Goal: Information Seeking & Learning: Learn about a topic

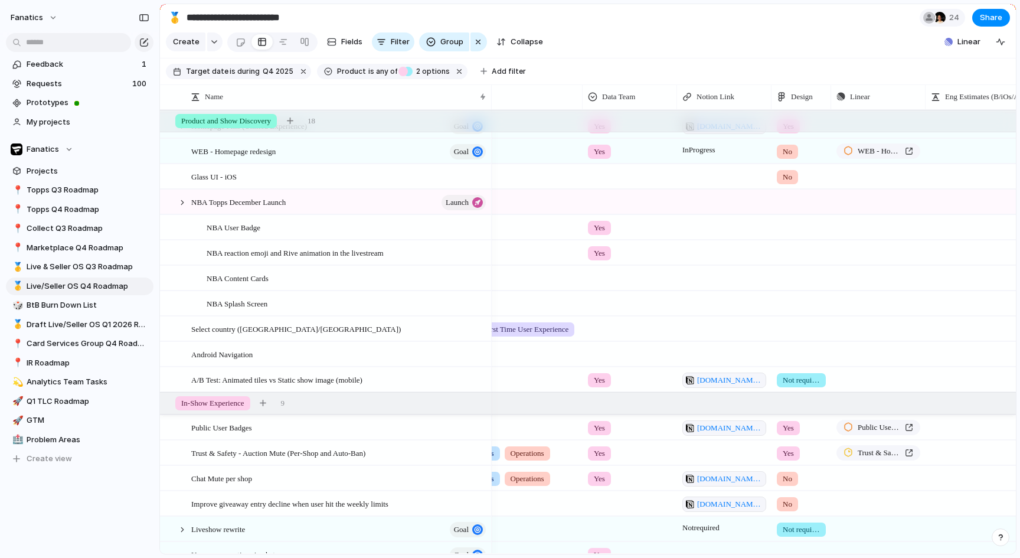
click at [789, 149] on span "No" at bounding box center [787, 152] width 9 height 12
click at [786, 149] on div "Yes No Not required No Design" at bounding box center [510, 279] width 1020 height 558
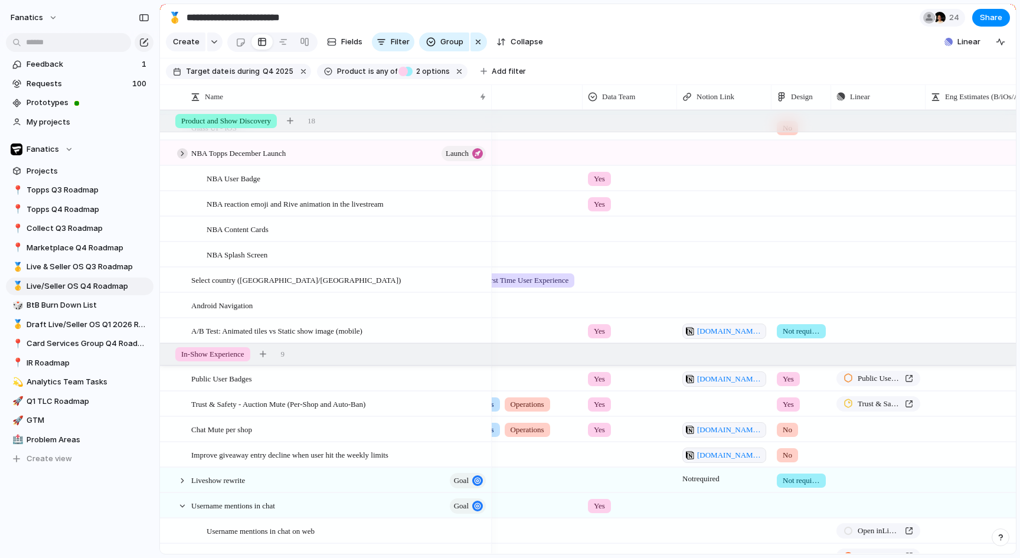
click at [179, 151] on div at bounding box center [182, 153] width 11 height 11
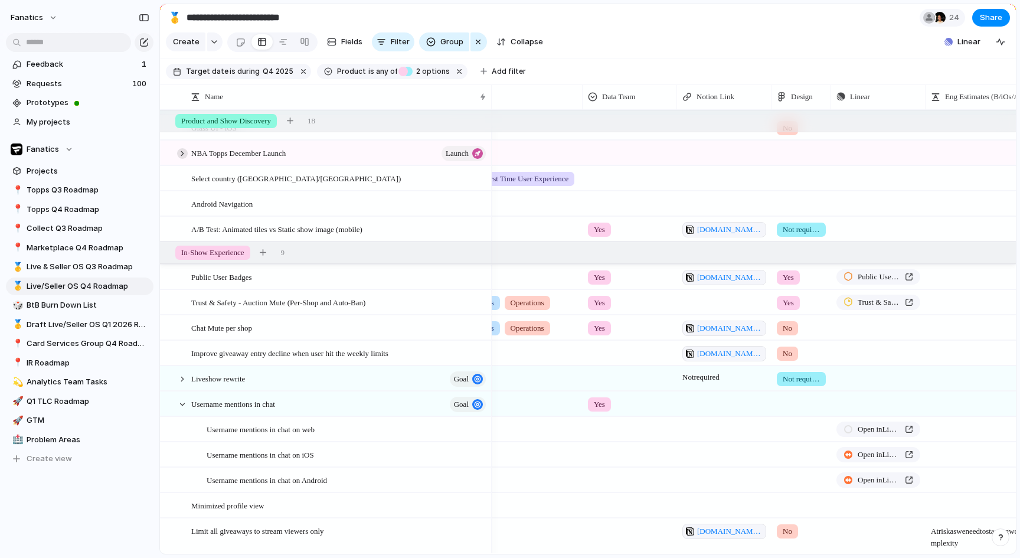
click at [181, 152] on div at bounding box center [182, 153] width 11 height 11
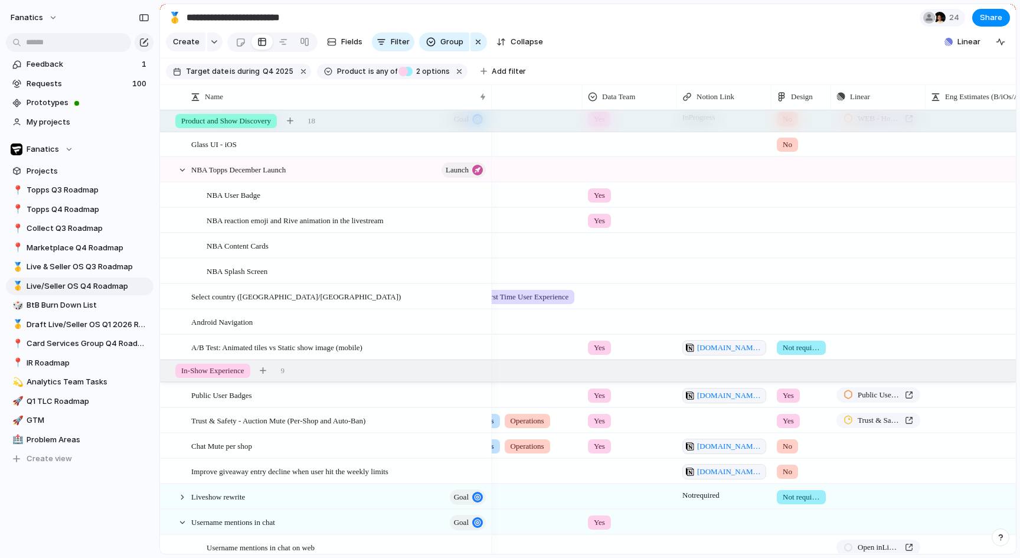
click at [788, 174] on div at bounding box center [801, 167] width 58 height 19
drag, startPoint x: 327, startPoint y: 167, endPoint x: 337, endPoint y: 169, distance: 10.2
click at [327, 167] on div "Yes No Not required" at bounding box center [510, 279] width 1020 height 558
click at [789, 167] on div at bounding box center [801, 167] width 58 height 19
click at [738, 164] on div "Yes No Not required" at bounding box center [510, 279] width 1020 height 558
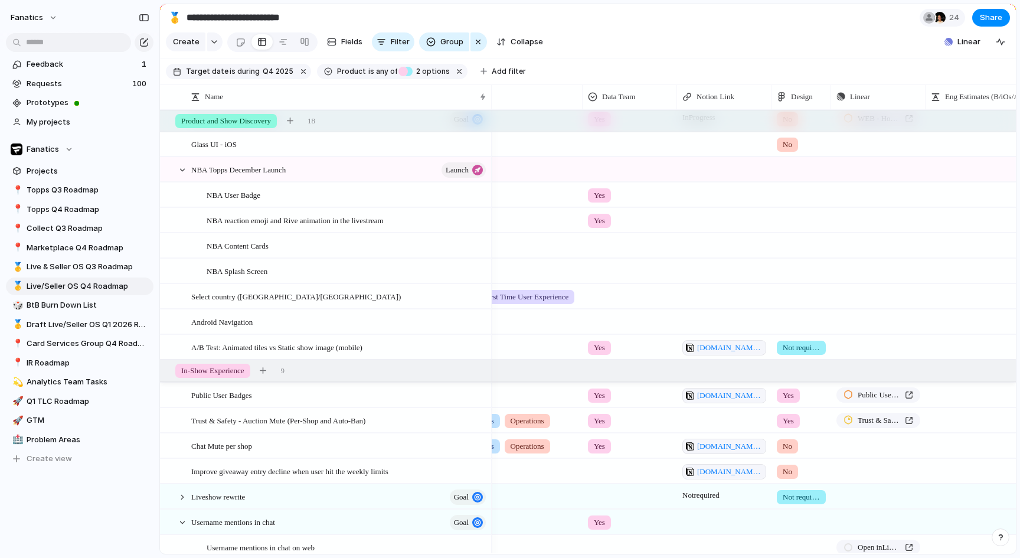
click at [808, 168] on div at bounding box center [801, 167] width 58 height 19
click at [780, 168] on div "Yes No Not required" at bounding box center [510, 279] width 1020 height 558
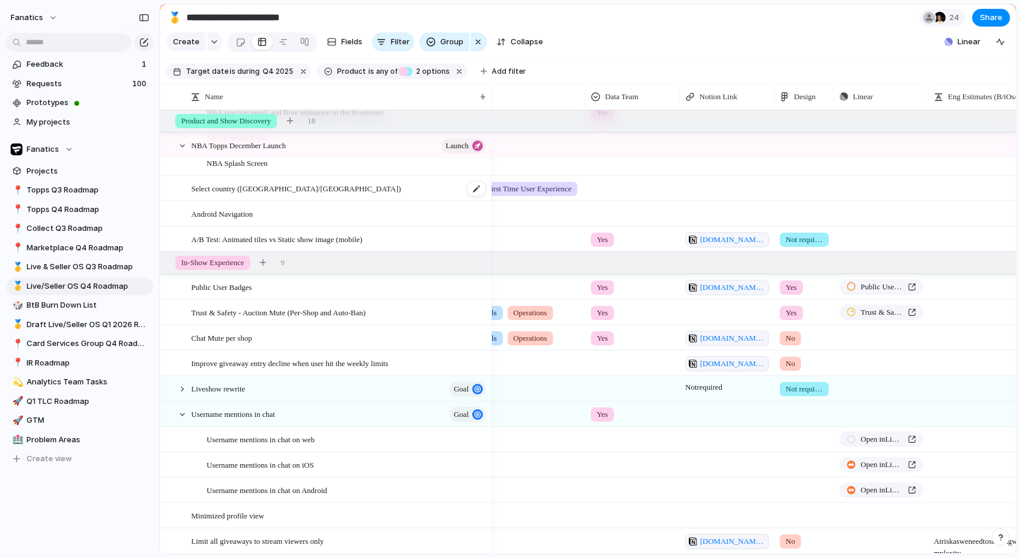
click at [250, 187] on span "Select country ([GEOGRAPHIC_DATA]/[GEOGRAPHIC_DATA])" at bounding box center [296, 188] width 210 height 14
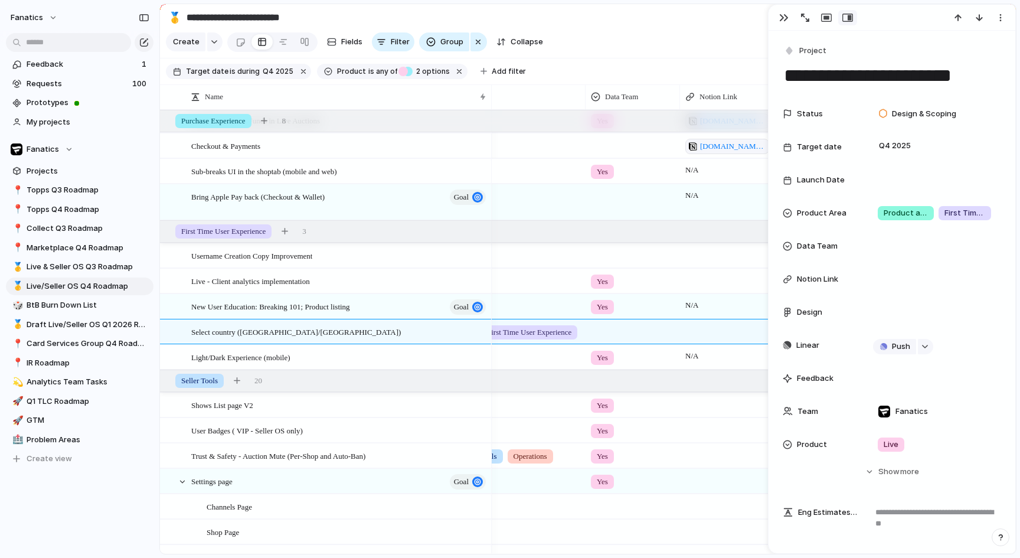
click at [546, 180] on div "Purchase Experience" at bounding box center [478, 171] width 216 height 24
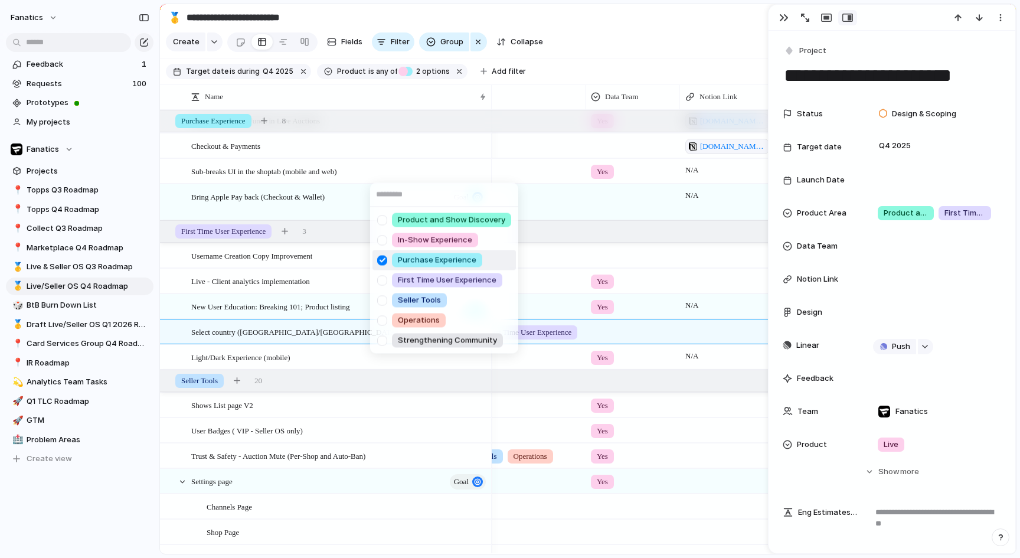
click at [580, 53] on div "Product and Show Discovery In-Show Experience Purchase Experience First Time Us…" at bounding box center [510, 279] width 1020 height 558
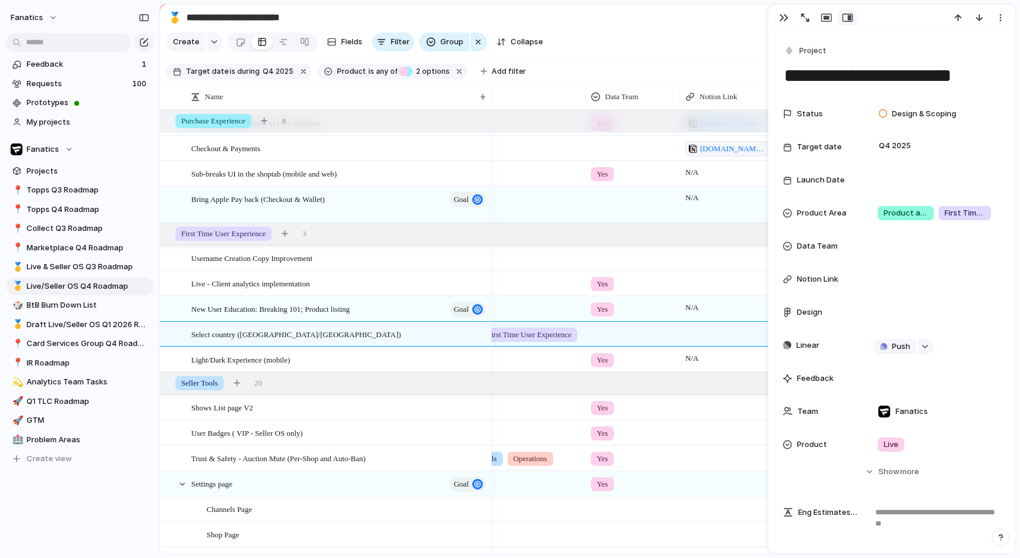
click at [780, 19] on div "button" at bounding box center [783, 17] width 9 height 9
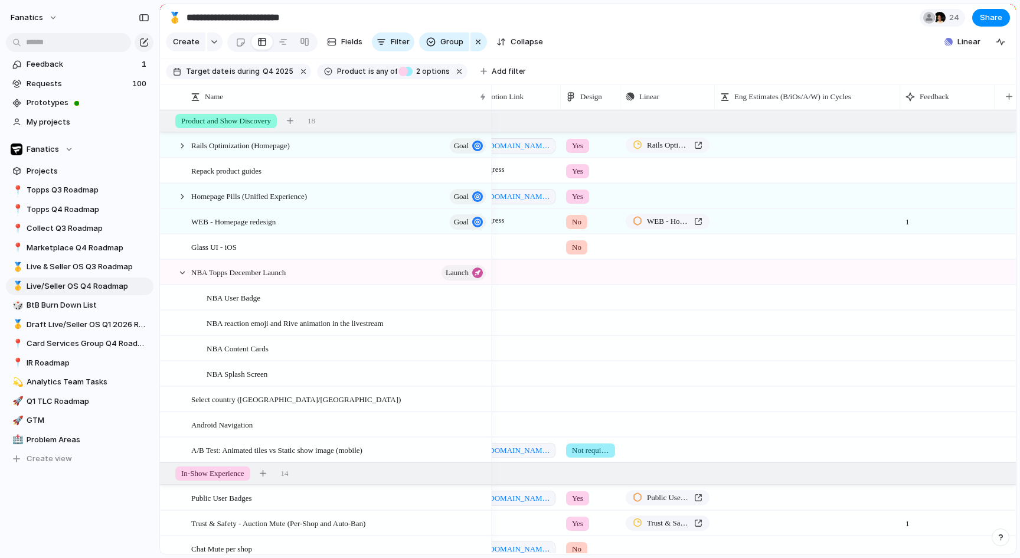
drag, startPoint x: 181, startPoint y: 272, endPoint x: 237, endPoint y: 272, distance: 55.5
click at [181, 272] on div at bounding box center [182, 273] width 11 height 11
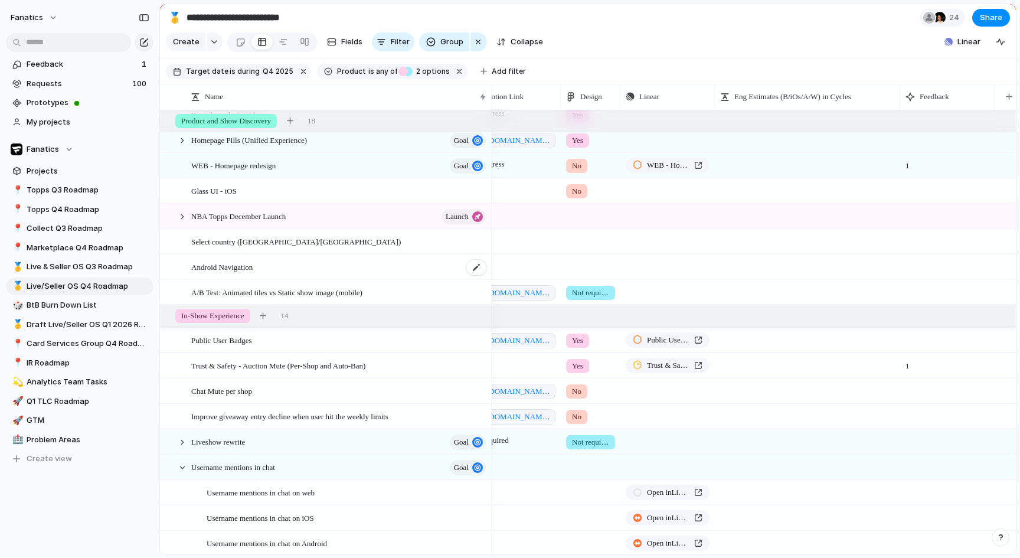
click at [262, 263] on div "Android Navigation" at bounding box center [339, 267] width 296 height 24
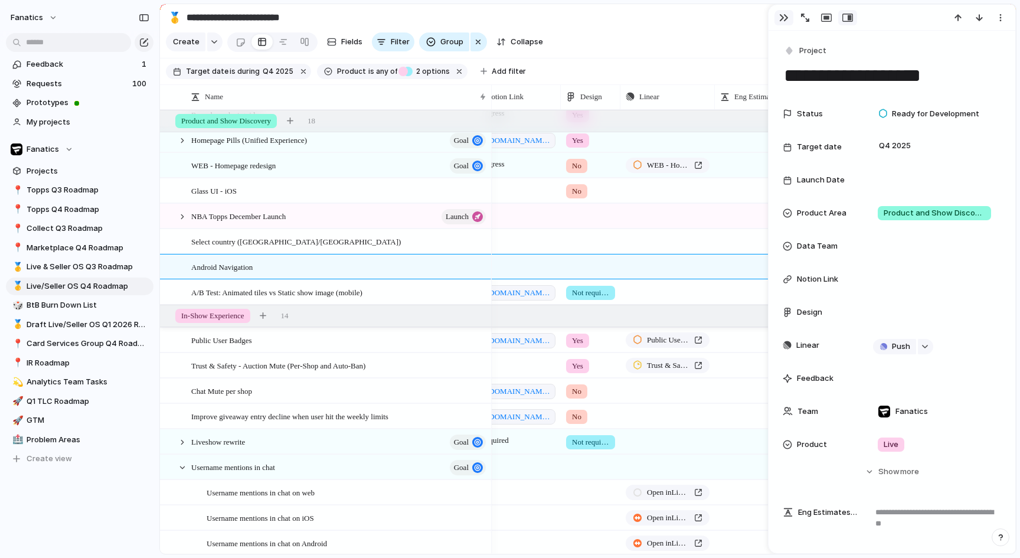
click at [787, 22] on button "button" at bounding box center [784, 17] width 19 height 15
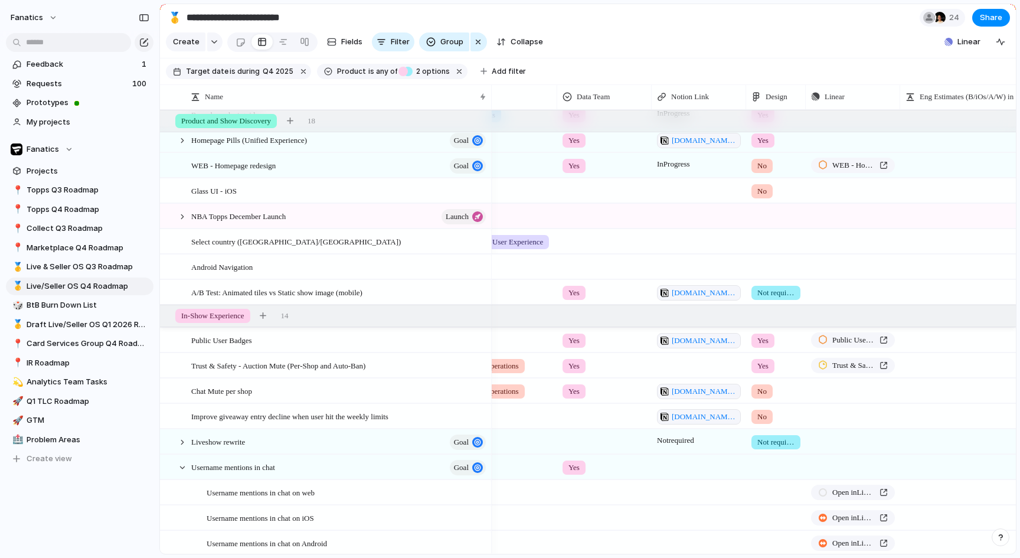
click at [791, 263] on div at bounding box center [776, 264] width 58 height 19
click at [778, 357] on span "Not required" at bounding box center [783, 356] width 47 height 12
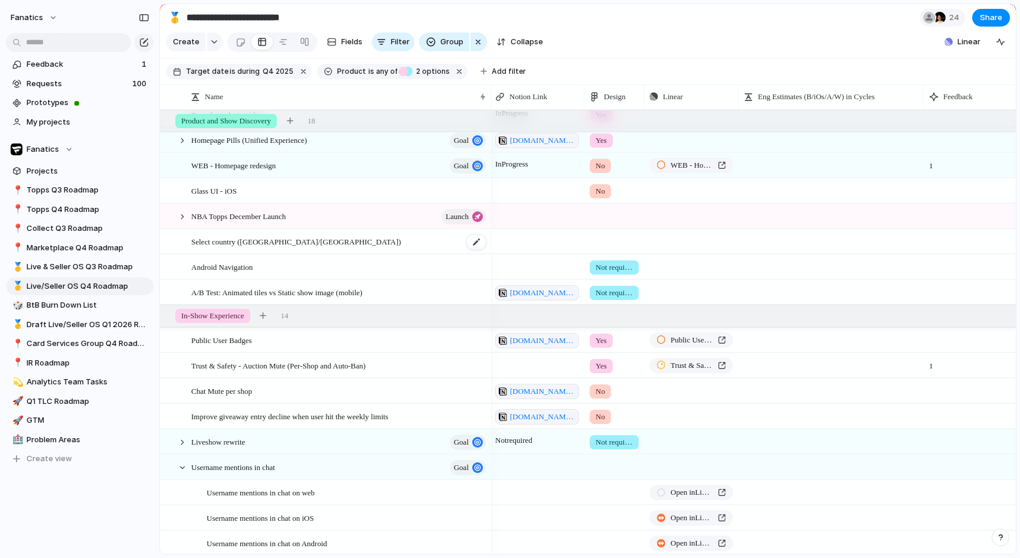
click at [194, 240] on span "Select country ([GEOGRAPHIC_DATA]/[GEOGRAPHIC_DATA])" at bounding box center [296, 241] width 210 height 14
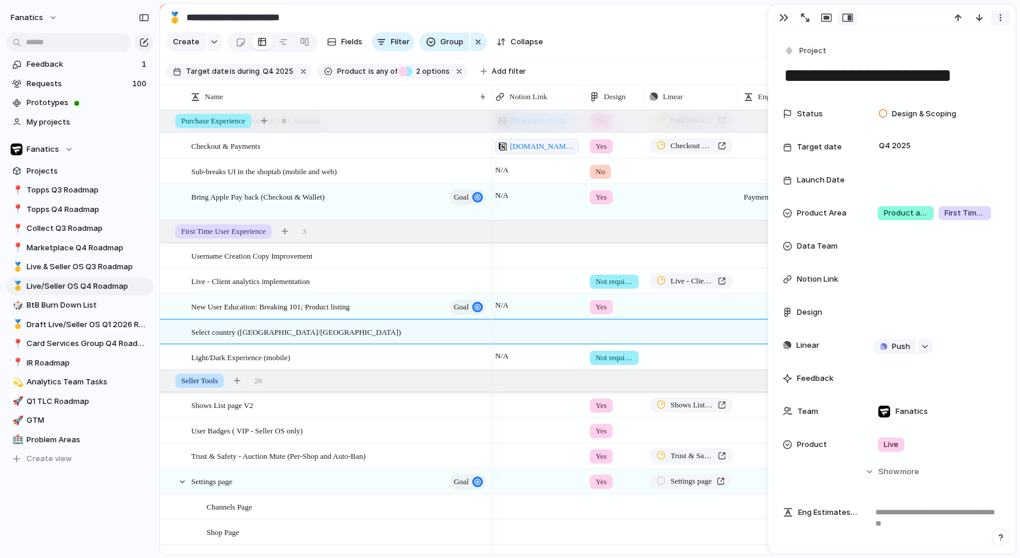
click at [1001, 19] on div "button" at bounding box center [1000, 17] width 9 height 9
drag, startPoint x: 980, startPoint y: 304, endPoint x: 974, endPoint y: 295, distance: 9.8
click at [980, 303] on div "Mark as duplicate Delete" at bounding box center [510, 279] width 1020 height 558
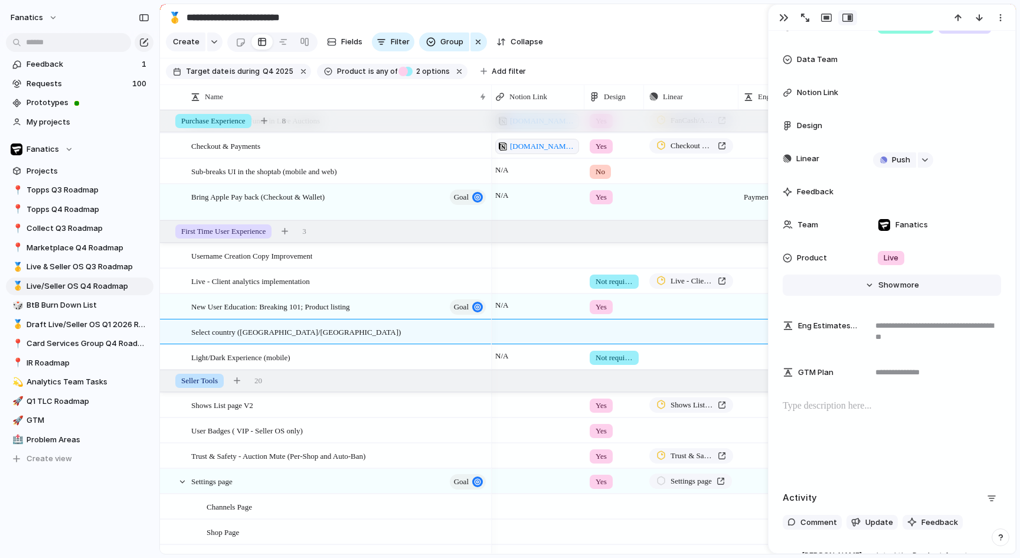
click at [903, 288] on span "more" at bounding box center [910, 285] width 19 height 12
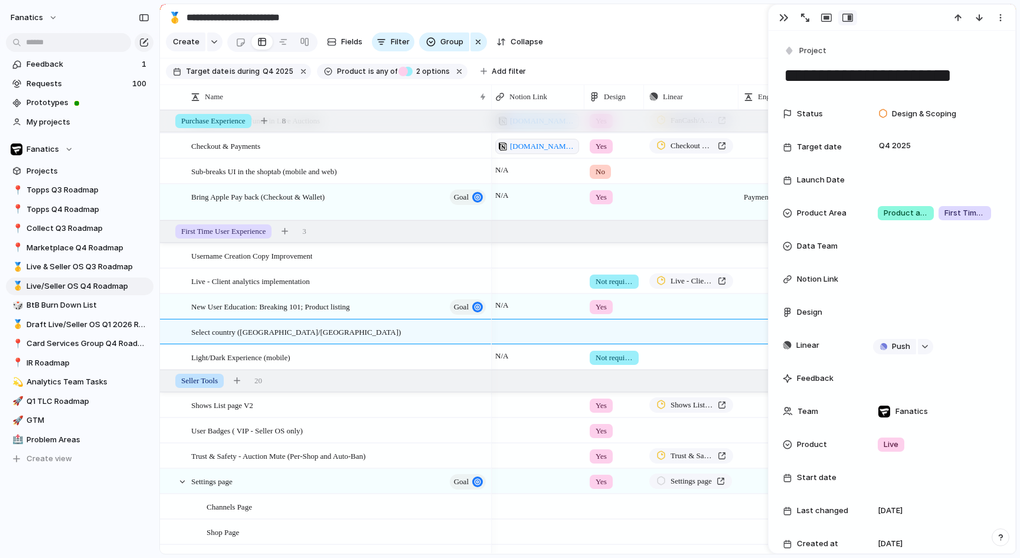
click at [846, 74] on textarea "**********" at bounding box center [892, 75] width 218 height 25
drag, startPoint x: 949, startPoint y: 74, endPoint x: 964, endPoint y: 74, distance: 15.4
click at [949, 74] on textarea "**********" at bounding box center [892, 75] width 218 height 25
drag, startPoint x: 968, startPoint y: 74, endPoint x: 762, endPoint y: 71, distance: 206.7
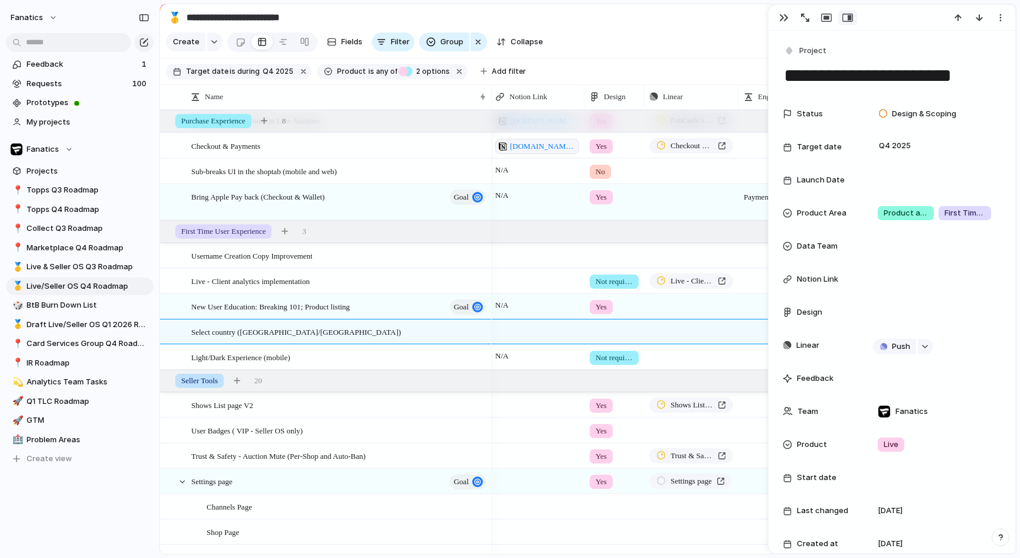
click at [758, 70] on main "**********" at bounding box center [587, 279] width 857 height 551
click at [794, 15] on div at bounding box center [815, 17] width 84 height 15
drag, startPoint x: 785, startPoint y: 16, endPoint x: 812, endPoint y: 77, distance: 66.4
click at [785, 16] on div "button" at bounding box center [783, 17] width 9 height 9
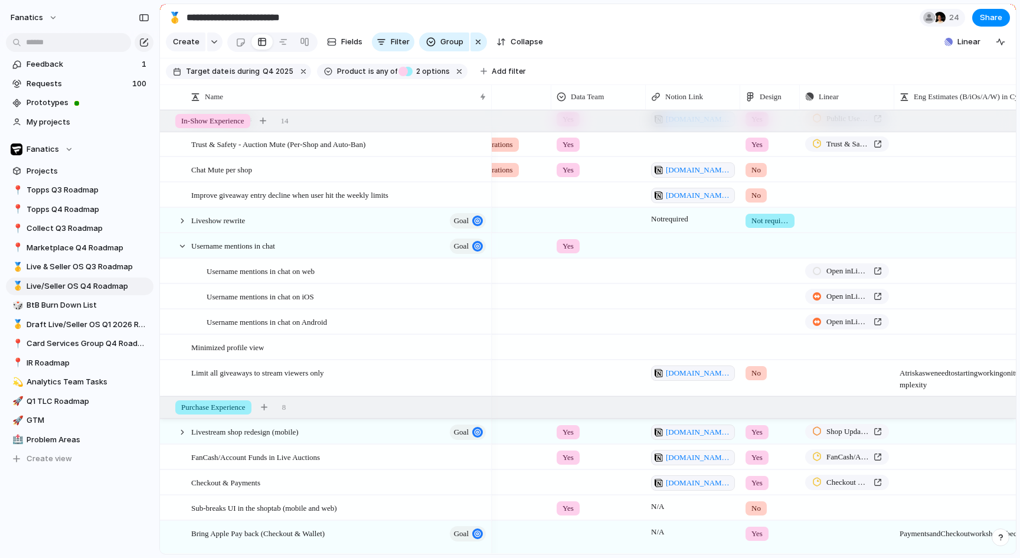
click at [759, 247] on div at bounding box center [770, 243] width 58 height 19
click at [771, 294] on div "Yes" at bounding box center [760, 295] width 25 height 14
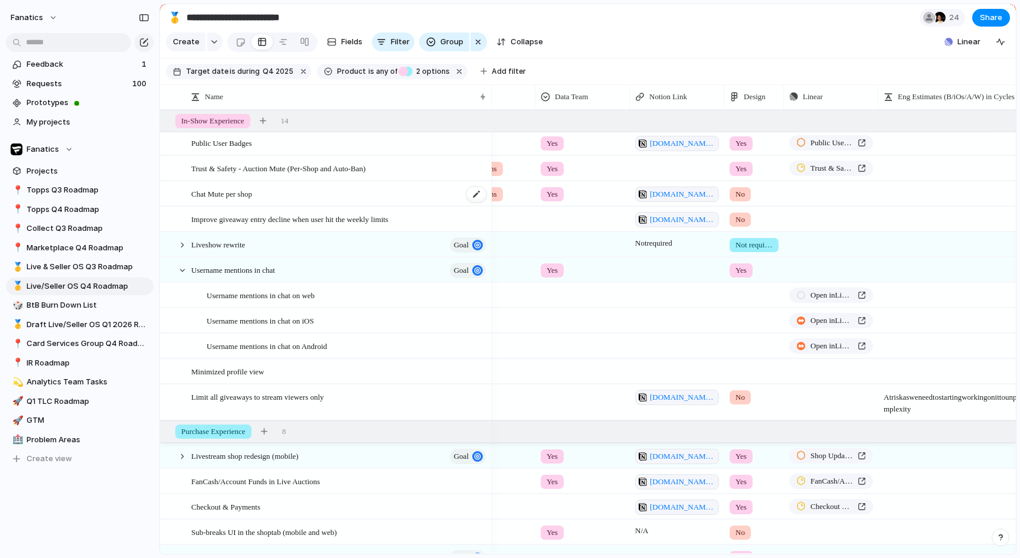
click at [310, 193] on div "Chat Mute per shop" at bounding box center [339, 194] width 296 height 24
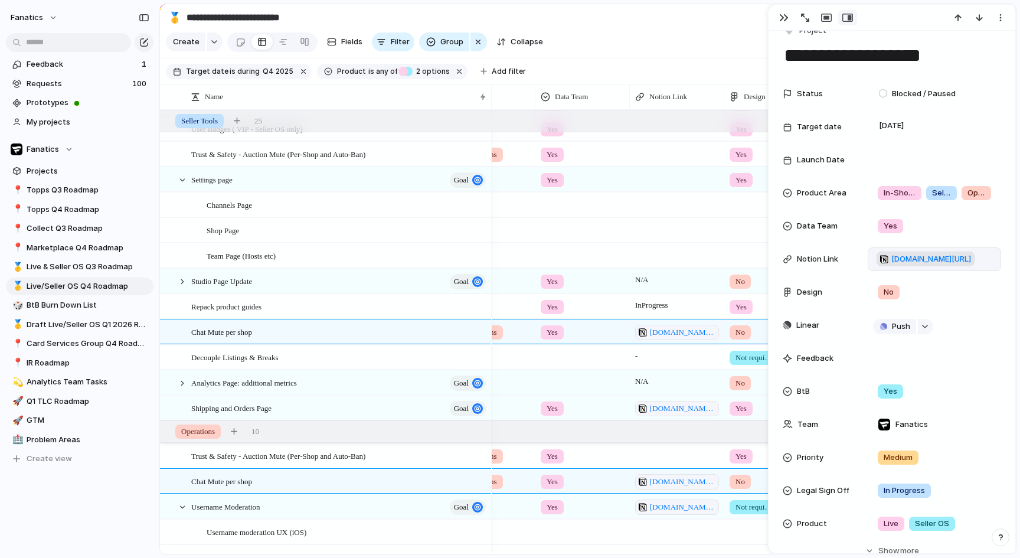
click at [905, 263] on span "[DOMAIN_NAME][URL]" at bounding box center [932, 259] width 80 height 12
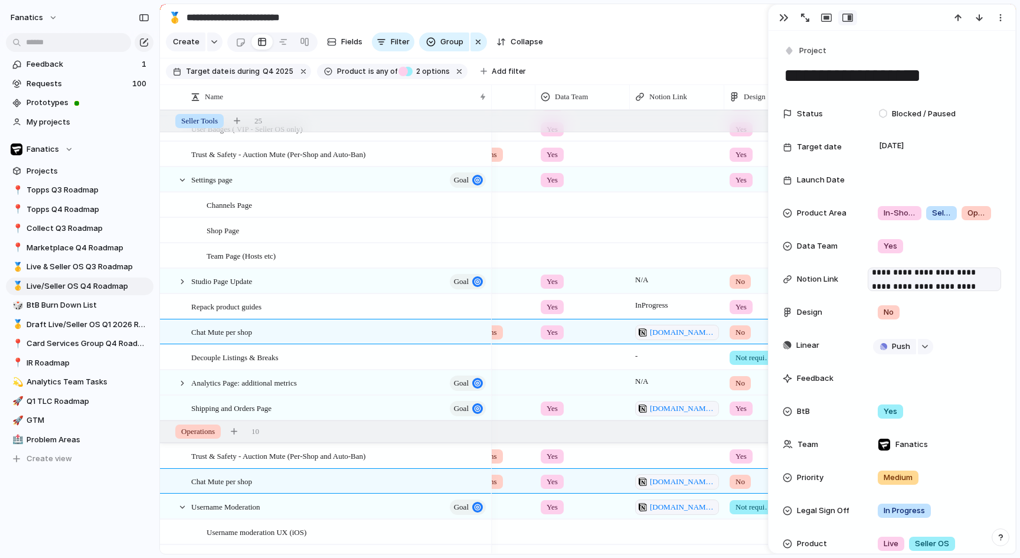
drag, startPoint x: 784, startPoint y: 18, endPoint x: 775, endPoint y: 28, distance: 12.6
click at [784, 18] on div "button" at bounding box center [783, 17] width 9 height 9
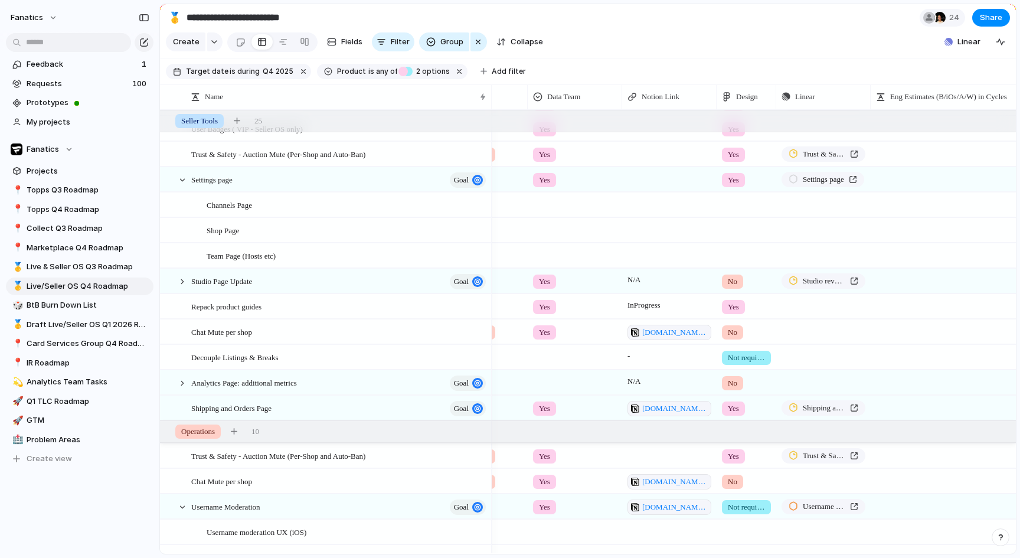
scroll to position [0, 474]
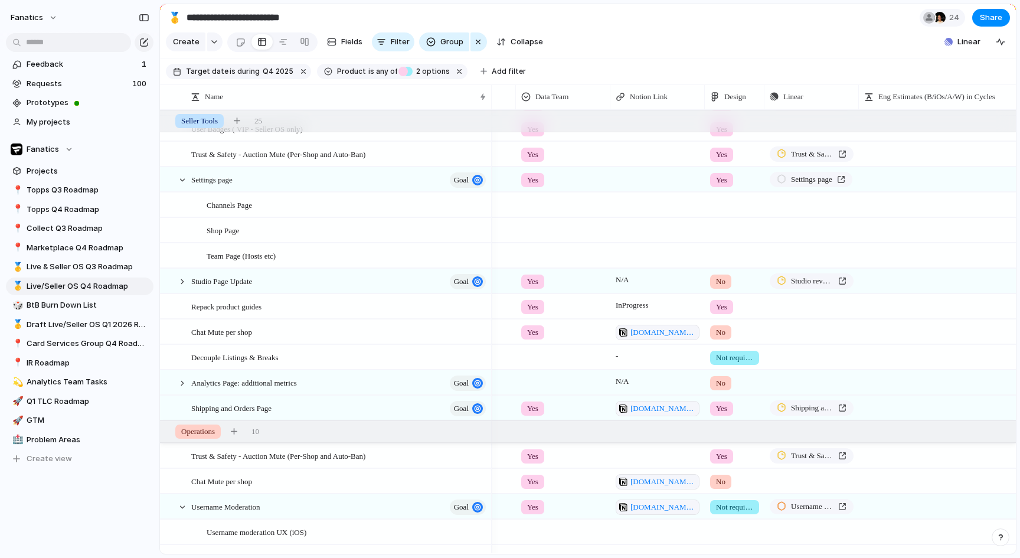
click at [717, 333] on span "No" at bounding box center [720, 333] width 9 height 12
click at [737, 385] on div "Yes" at bounding box center [725, 381] width 25 height 14
drag, startPoint x: 189, startPoint y: 182, endPoint x: 314, endPoint y: 185, distance: 125.2
click at [188, 181] on div at bounding box center [177, 180] width 32 height 24
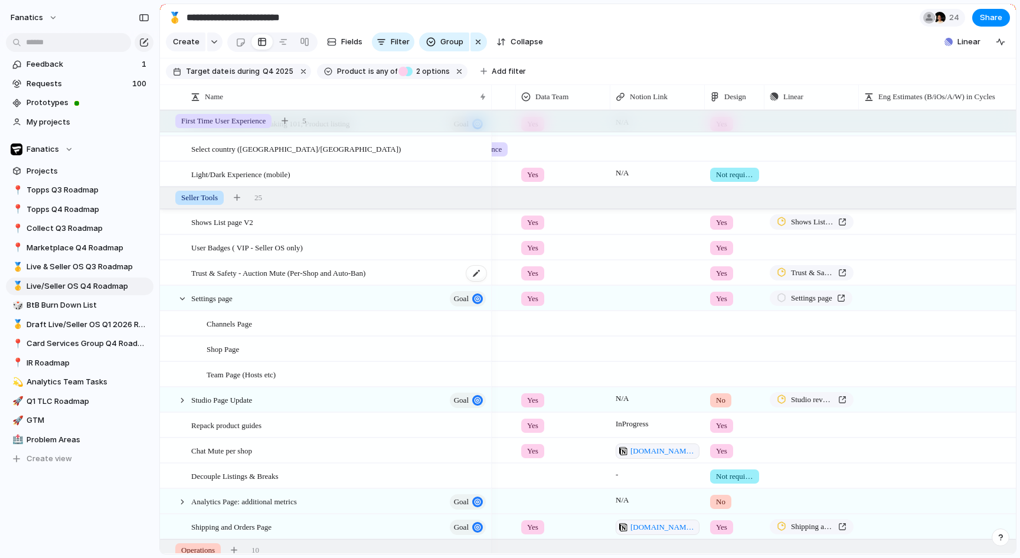
scroll to position [796, 0]
drag, startPoint x: 179, startPoint y: 297, endPoint x: 381, endPoint y: 273, distance: 204.0
click at [179, 297] on div at bounding box center [182, 300] width 11 height 11
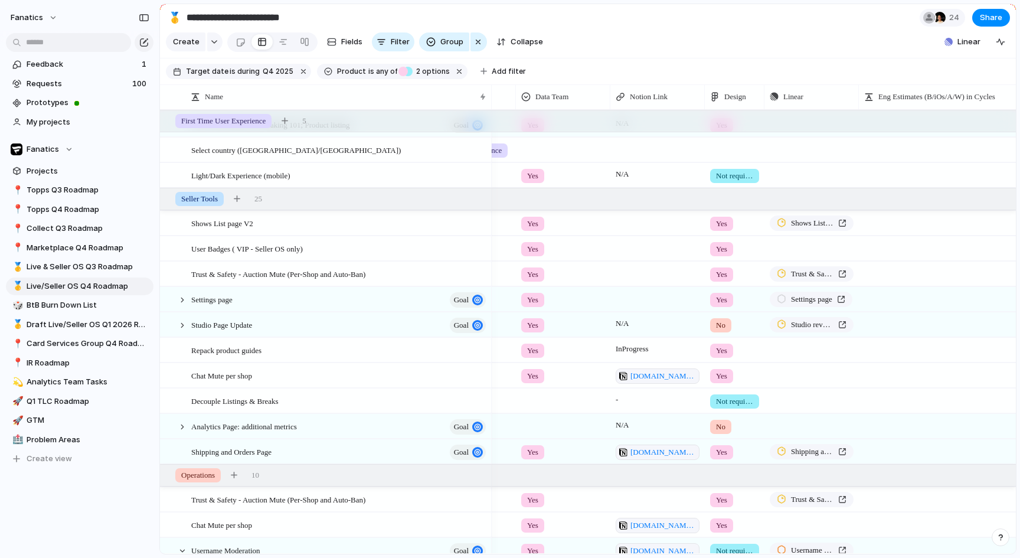
scroll to position [723, 0]
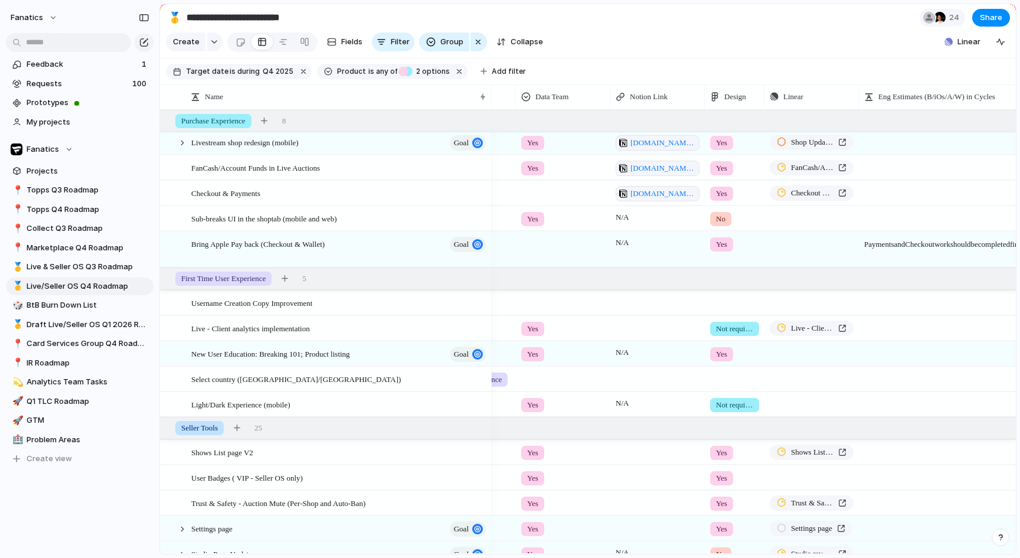
click at [722, 301] on div at bounding box center [735, 300] width 58 height 19
drag, startPoint x: 728, startPoint y: 357, endPoint x: 573, endPoint y: 304, distance: 163.8
click at [728, 357] on div "Yes" at bounding box center [725, 352] width 25 height 14
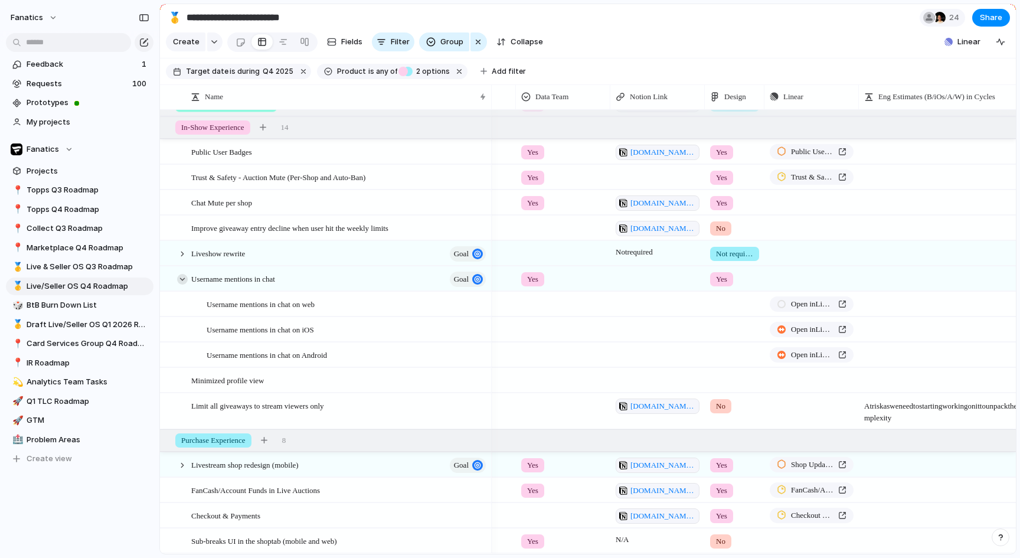
click at [180, 278] on div at bounding box center [182, 279] width 11 height 11
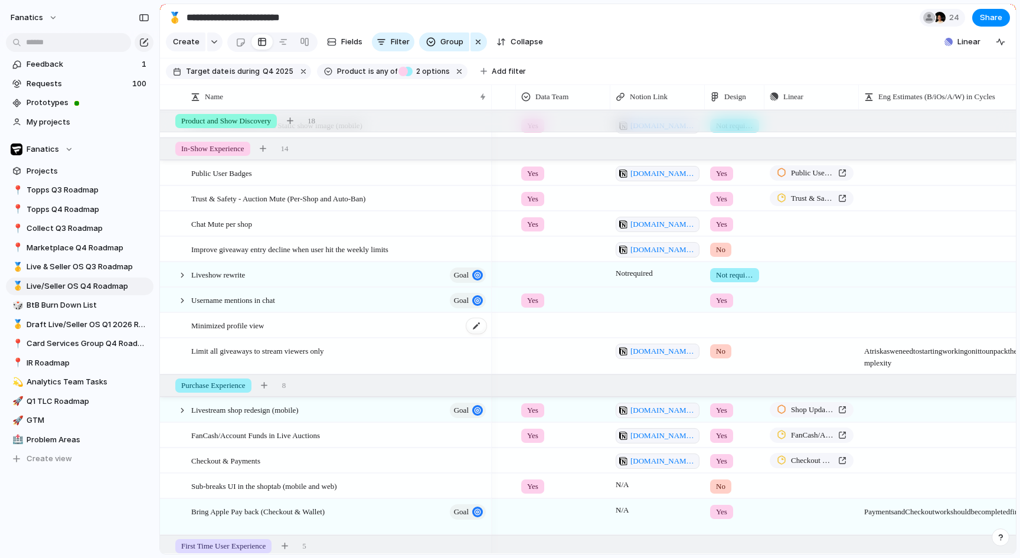
click at [333, 327] on div "Minimized profile view" at bounding box center [339, 326] width 296 height 24
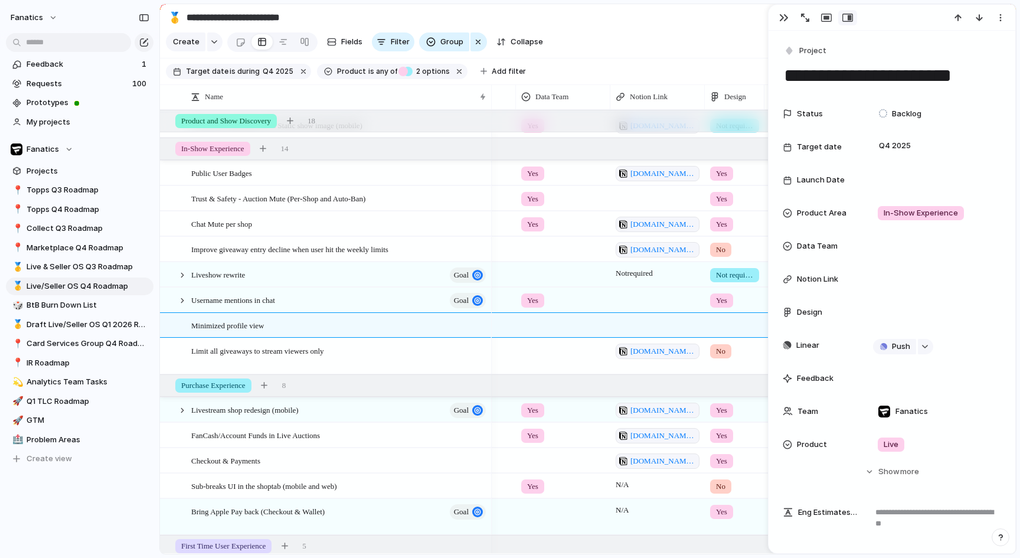
click at [778, 17] on button "button" at bounding box center [784, 17] width 19 height 15
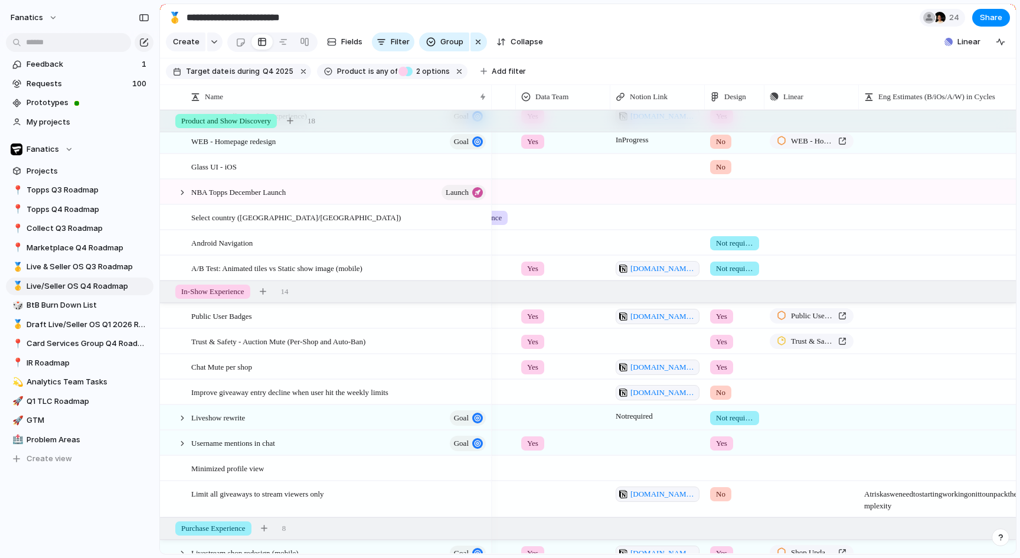
click at [723, 185] on div at bounding box center [735, 189] width 58 height 19
click at [755, 57] on div "Yes No Not required" at bounding box center [510, 279] width 1020 height 558
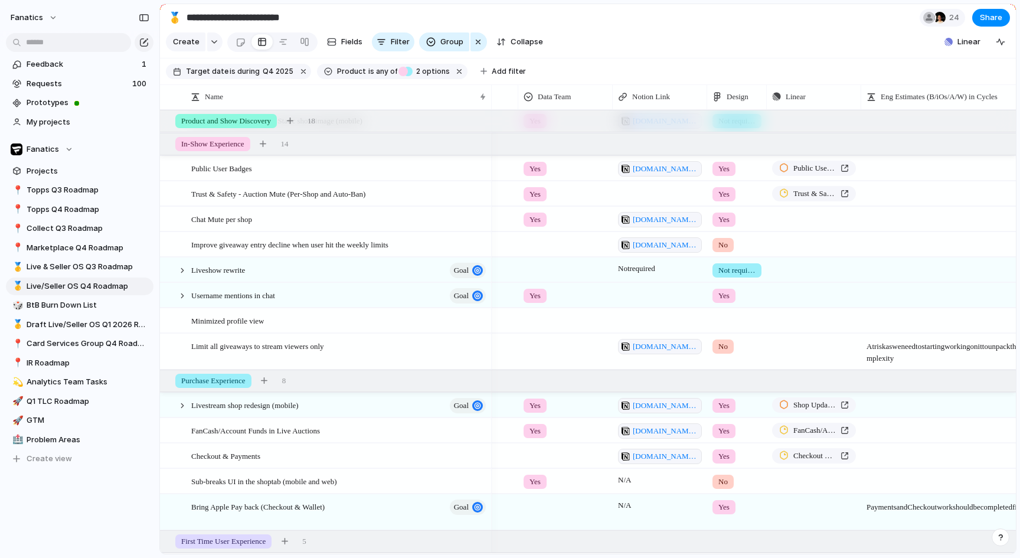
click at [726, 246] on span "No" at bounding box center [723, 245] width 9 height 12
drag, startPoint x: 296, startPoint y: 246, endPoint x: 565, endPoint y: 240, distance: 268.8
click at [306, 245] on div "Yes No Not required No Design" at bounding box center [510, 279] width 1020 height 558
click at [683, 245] on span "[DOMAIN_NAME][URL]" at bounding box center [666, 245] width 66 height 12
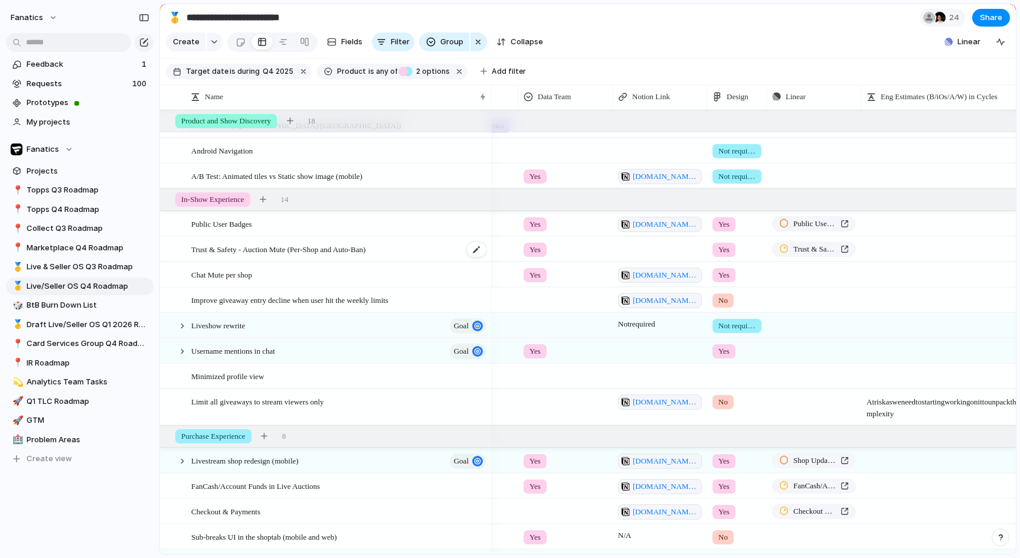
scroll to position [0, 472]
click at [535, 400] on div at bounding box center [564, 397] width 93 height 19
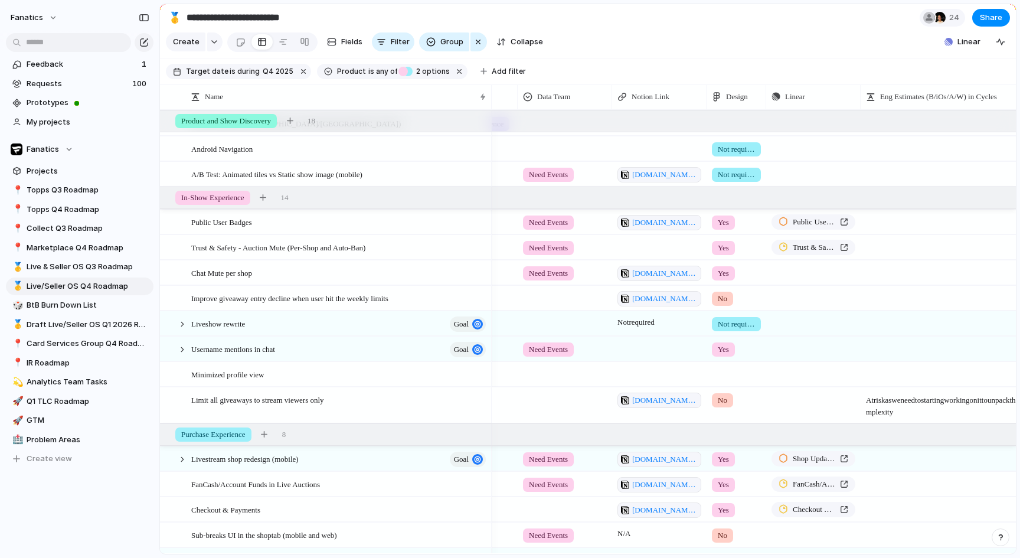
click at [720, 402] on span "No" at bounding box center [722, 400] width 9 height 12
click at [736, 446] on div "Yes" at bounding box center [727, 449] width 25 height 14
click at [389, 301] on span "Improve giveaway entry decline when user hit the weekly limits" at bounding box center [289, 298] width 197 height 14
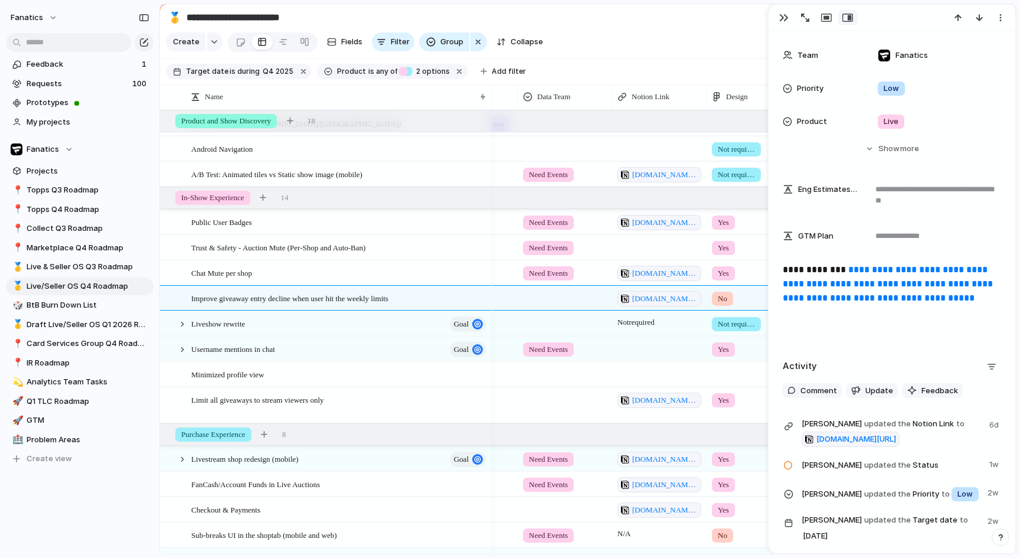
scroll to position [436, 0]
click at [853, 293] on link "**********" at bounding box center [889, 282] width 213 height 37
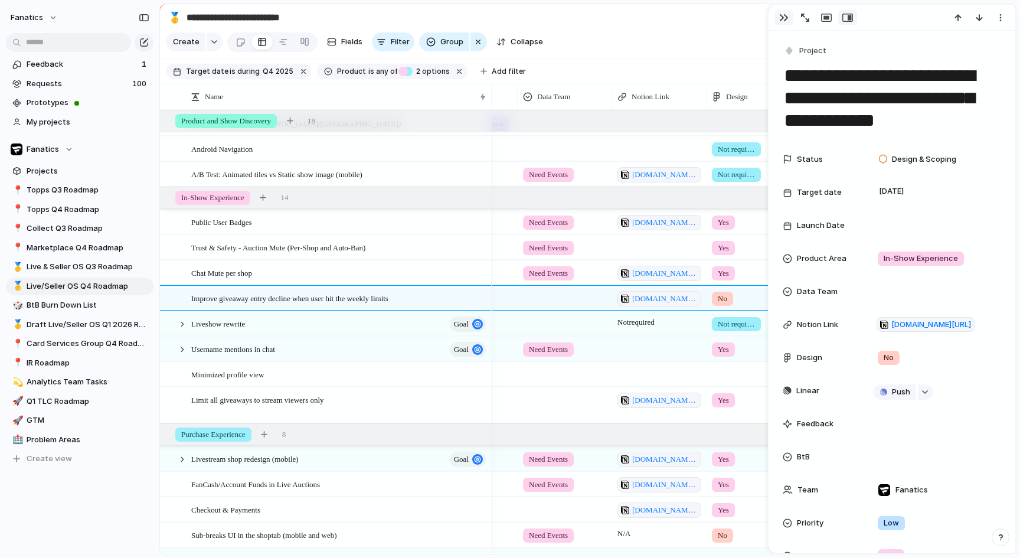
click at [785, 15] on div "button" at bounding box center [783, 17] width 9 height 9
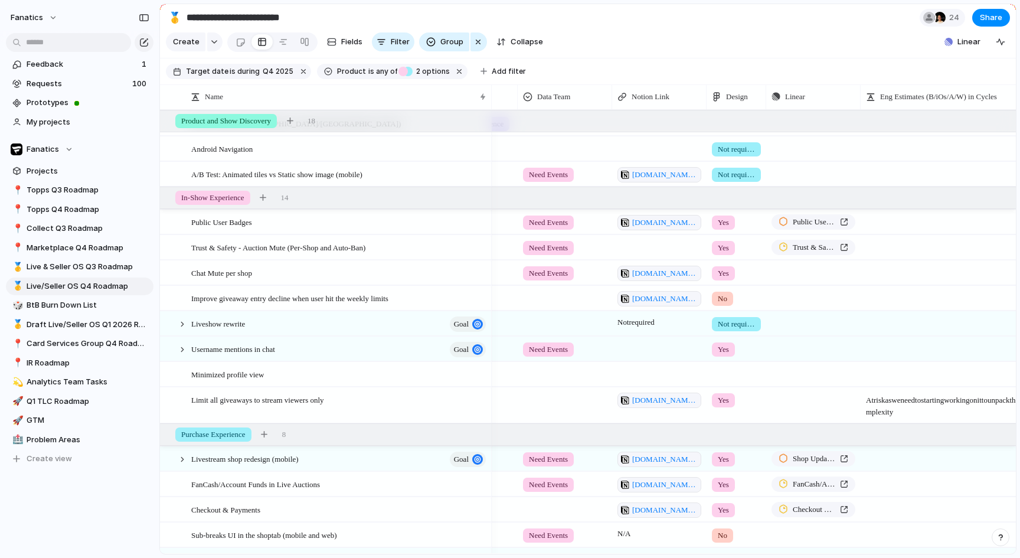
click at [716, 301] on div "No" at bounding box center [722, 299] width 21 height 14
drag, startPoint x: 732, startPoint y: 345, endPoint x: 592, endPoint y: 322, distance: 141.4
click at [732, 345] on span "Yes" at bounding box center [727, 347] width 14 height 12
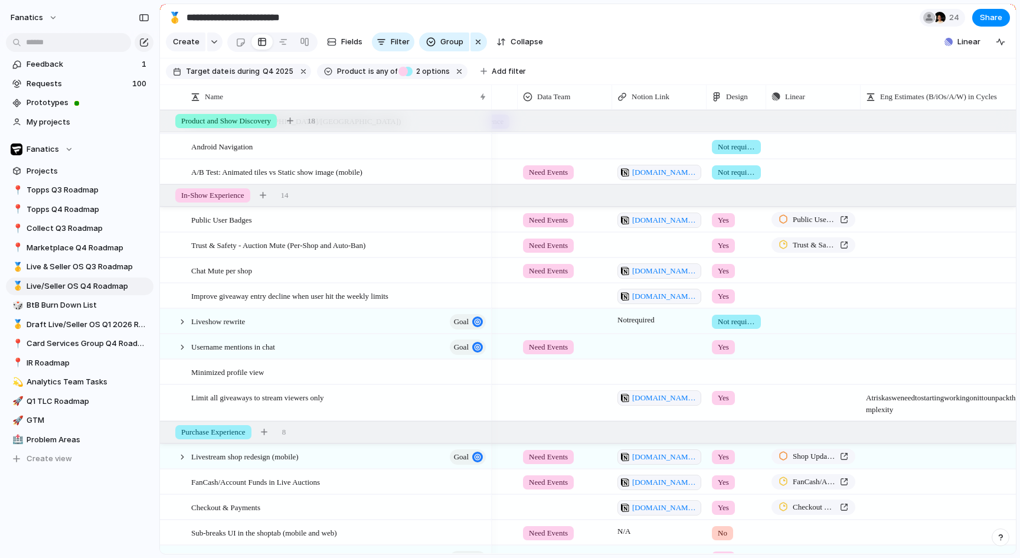
scroll to position [185, 0]
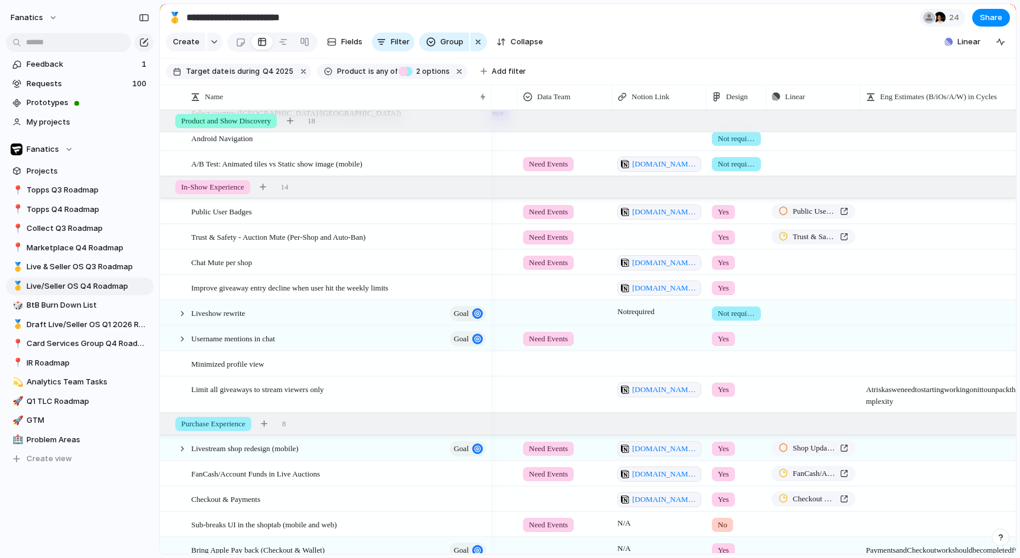
click at [728, 364] on div at bounding box center [736, 361] width 58 height 19
click at [730, 415] on span "Yes" at bounding box center [727, 413] width 14 height 12
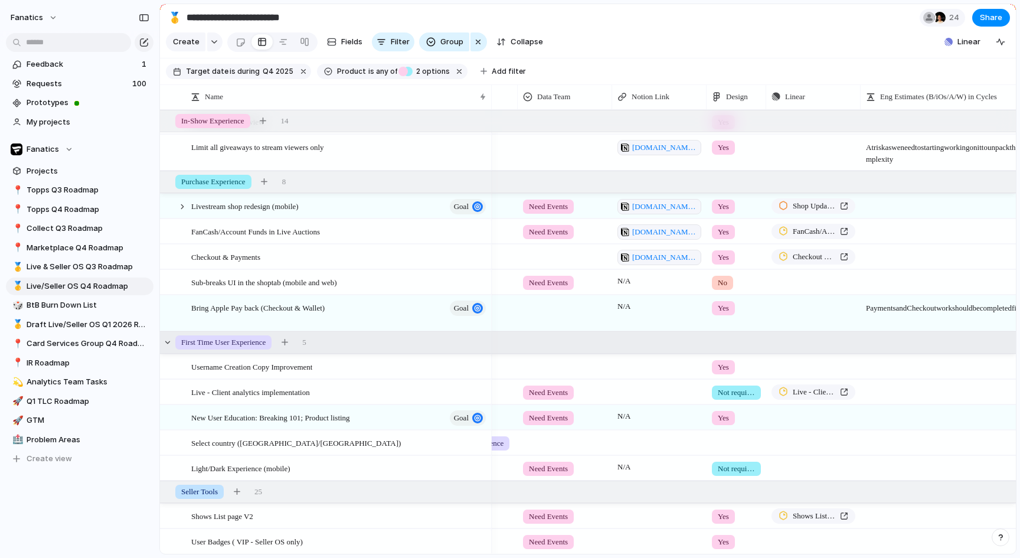
scroll to position [452, 0]
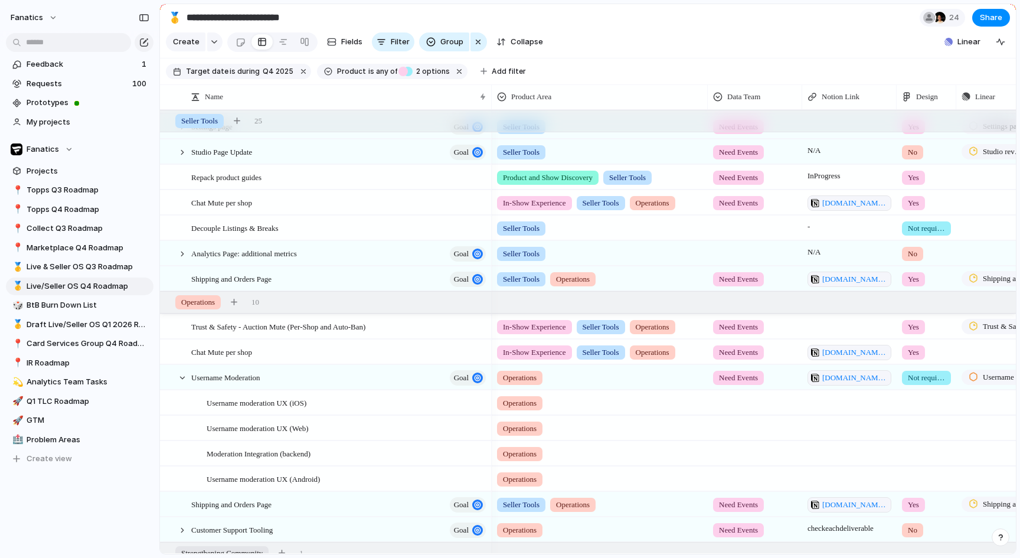
drag, startPoint x: 182, startPoint y: 374, endPoint x: 287, endPoint y: 375, distance: 105.1
click at [182, 374] on div at bounding box center [182, 378] width 11 height 11
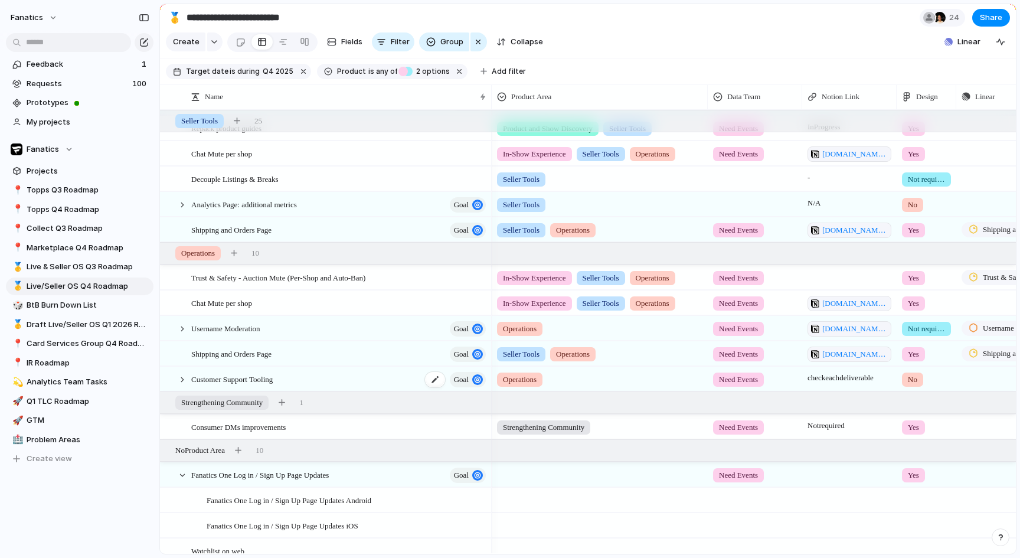
click at [262, 373] on span "Customer Support Tooling" at bounding box center [231, 379] width 81 height 14
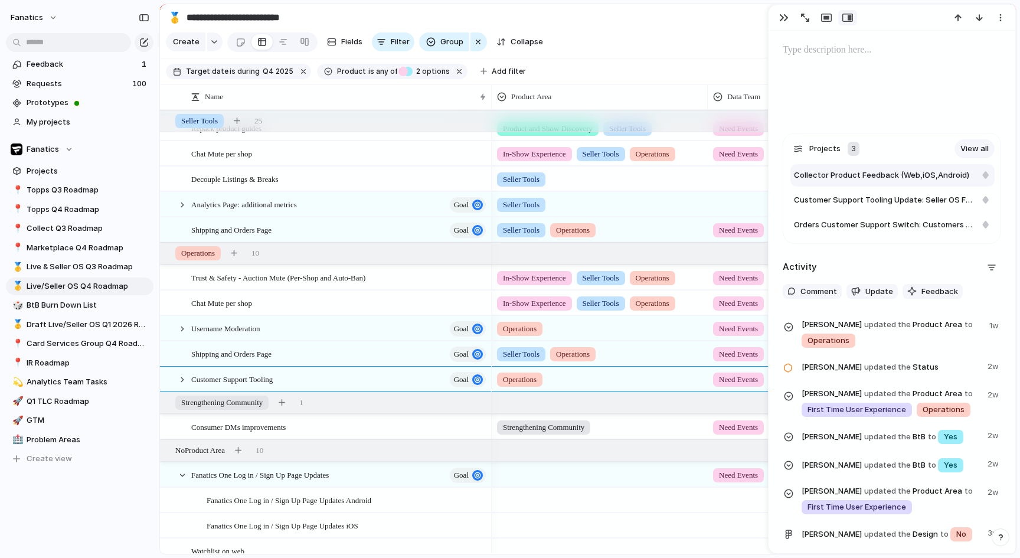
click at [869, 172] on span "Collector Product Feedback (Web,iOS,Android)" at bounding box center [881, 175] width 175 height 12
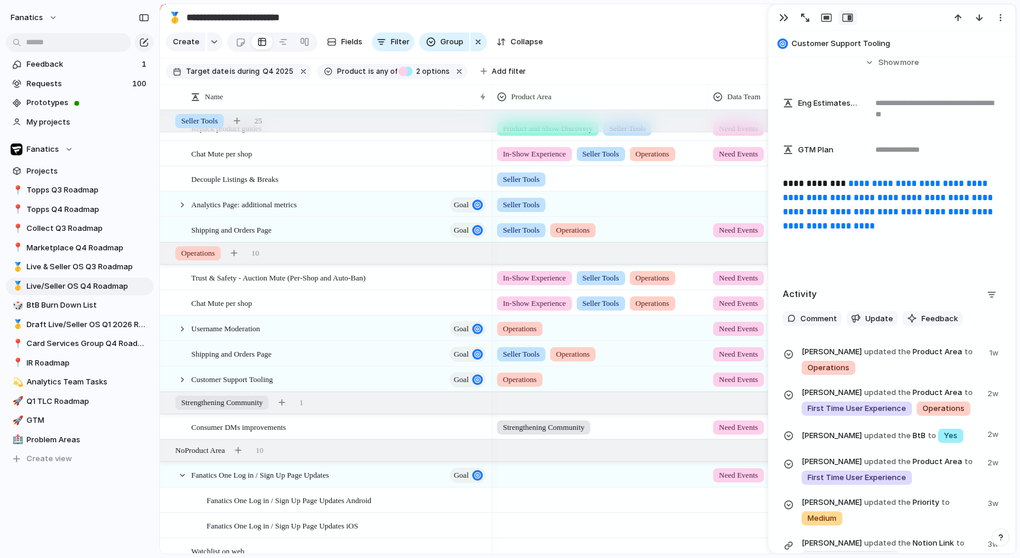
click at [893, 200] on link "**********" at bounding box center [889, 204] width 213 height 51
click at [788, 18] on button "button" at bounding box center [784, 17] width 19 height 15
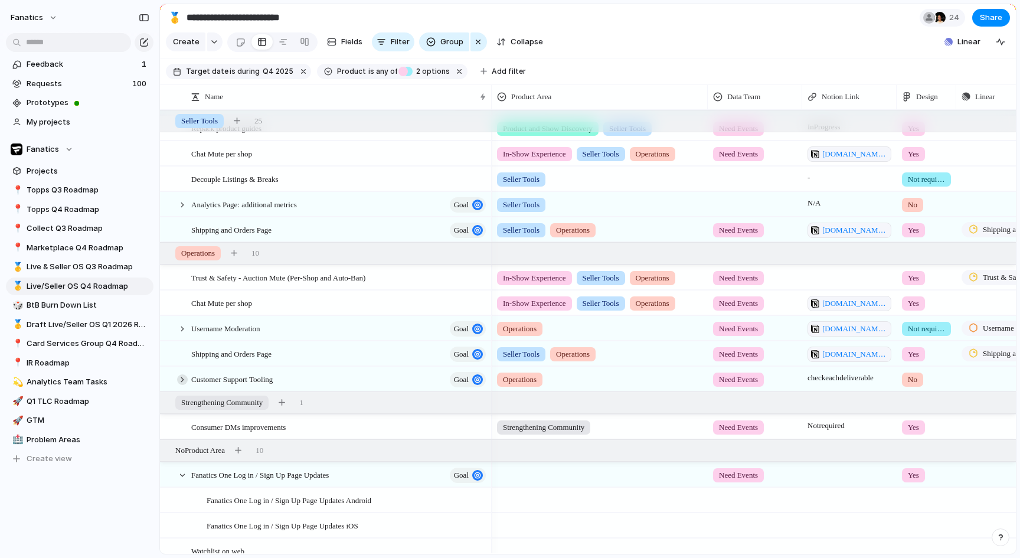
click at [179, 379] on div at bounding box center [182, 379] width 11 height 11
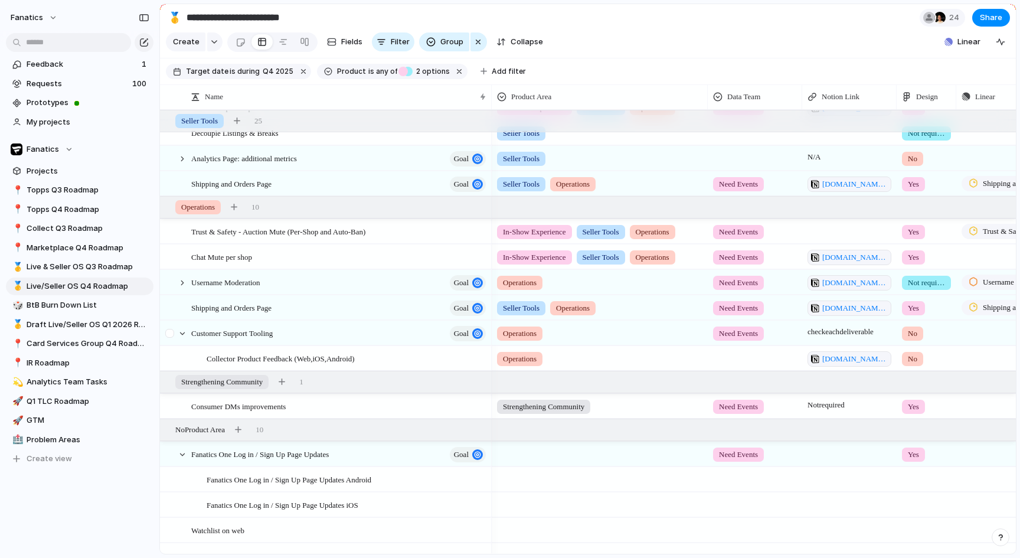
scroll to position [991, 0]
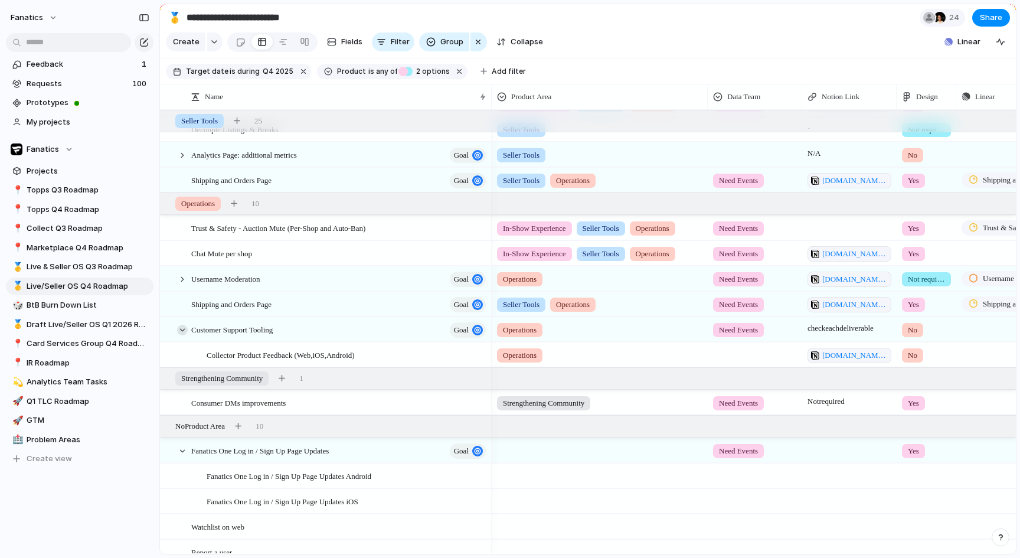
click at [180, 330] on div at bounding box center [182, 330] width 11 height 11
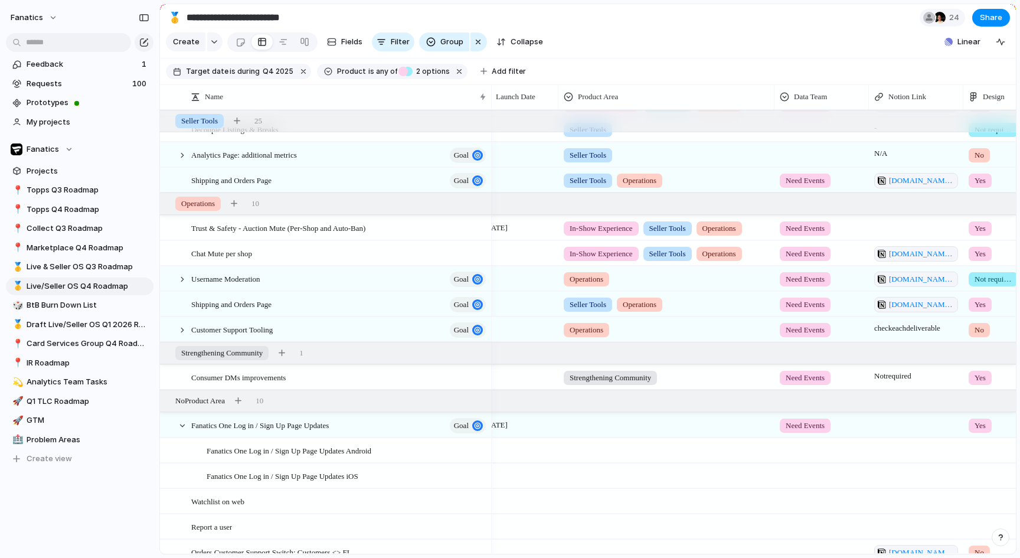
scroll to position [0, 151]
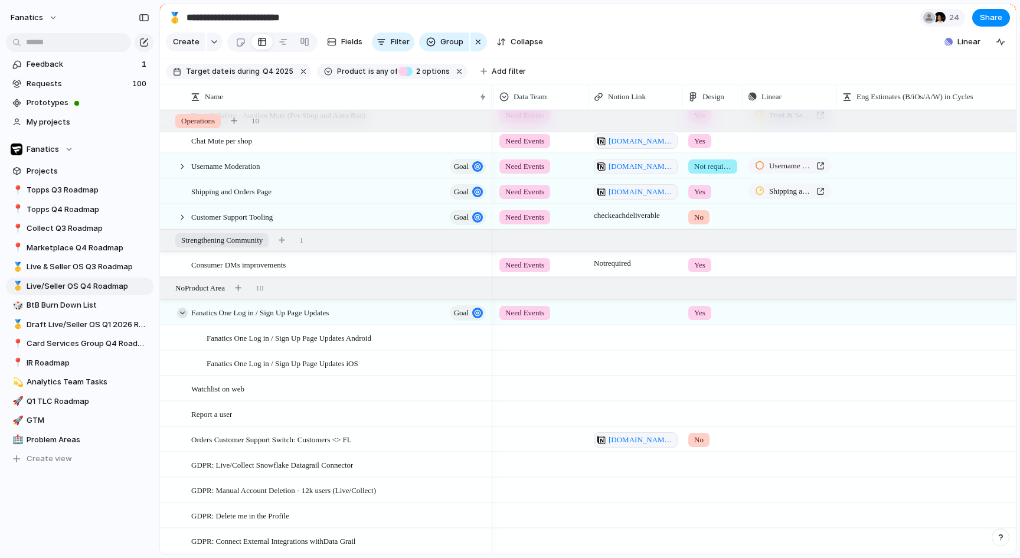
click at [184, 312] on div at bounding box center [182, 313] width 11 height 11
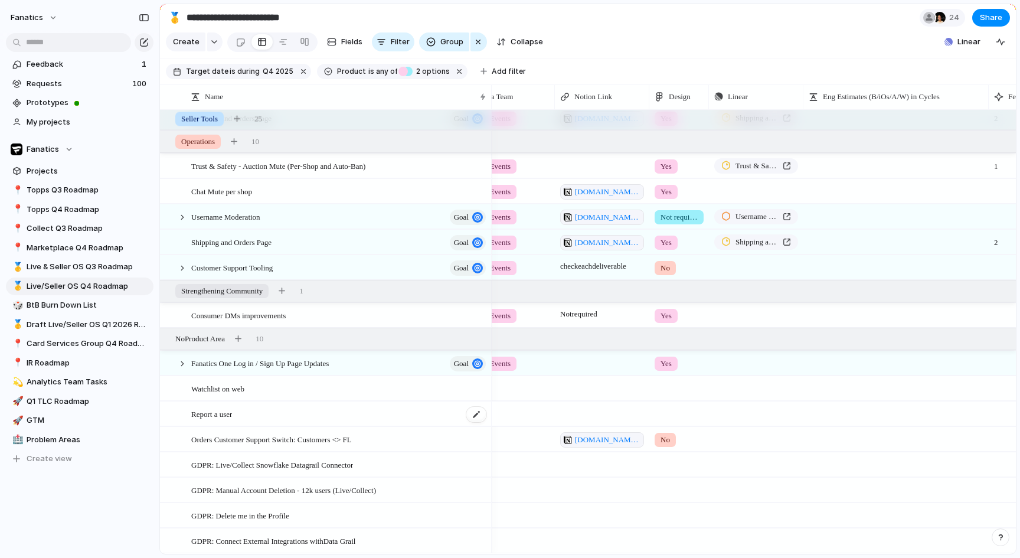
click at [254, 408] on div "Report a user" at bounding box center [339, 414] width 296 height 24
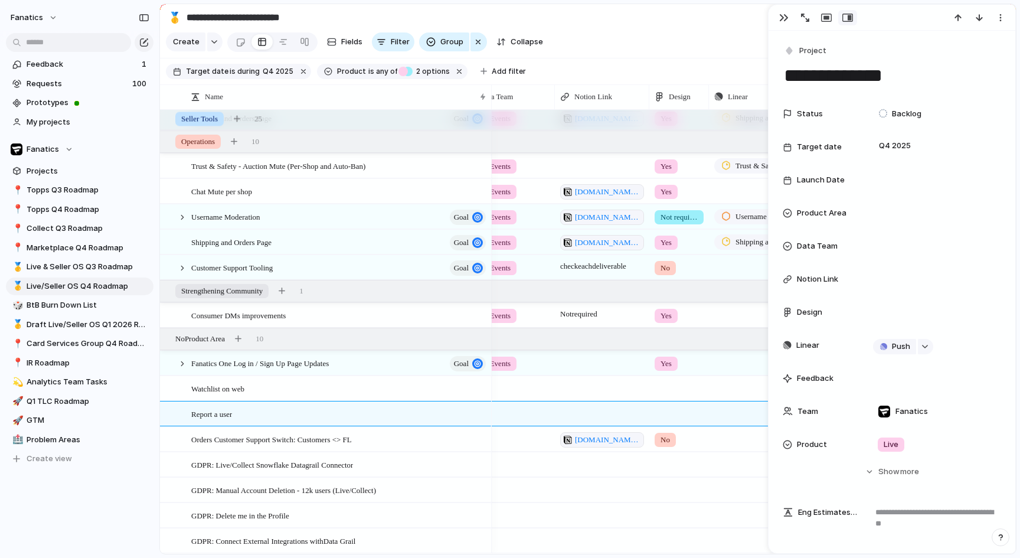
click at [831, 78] on textarea "**********" at bounding box center [892, 75] width 218 height 25
drag, startPoint x: 831, startPoint y: 78, endPoint x: 877, endPoint y: 76, distance: 46.1
click at [831, 78] on textarea "**********" at bounding box center [892, 75] width 218 height 25
click at [928, 76] on textarea "**********" at bounding box center [892, 75] width 218 height 25
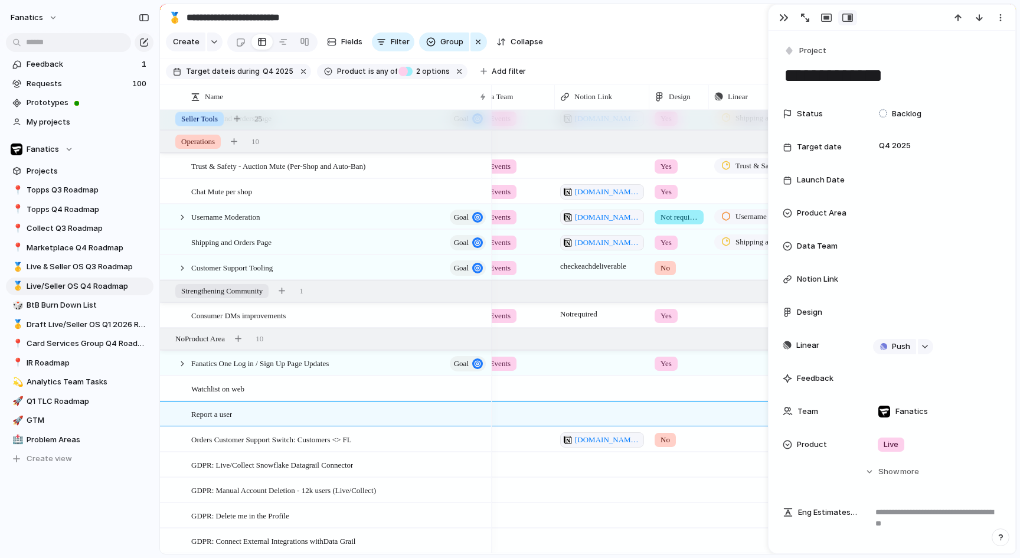
click at [928, 76] on textarea "**********" at bounding box center [892, 75] width 218 height 25
click at [870, 77] on textarea "**********" at bounding box center [892, 75] width 218 height 25
click at [938, 77] on textarea "**********" at bounding box center [892, 75] width 218 height 25
click at [285, 416] on div "Report a user" at bounding box center [339, 414] width 296 height 24
click at [994, 16] on button "button" at bounding box center [1000, 17] width 19 height 15
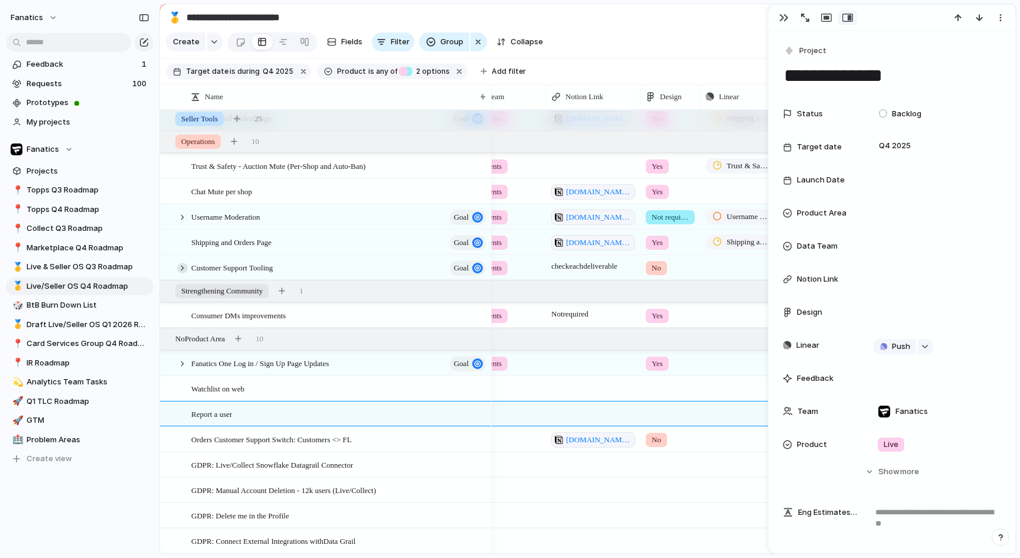
click at [184, 265] on div at bounding box center [182, 268] width 11 height 11
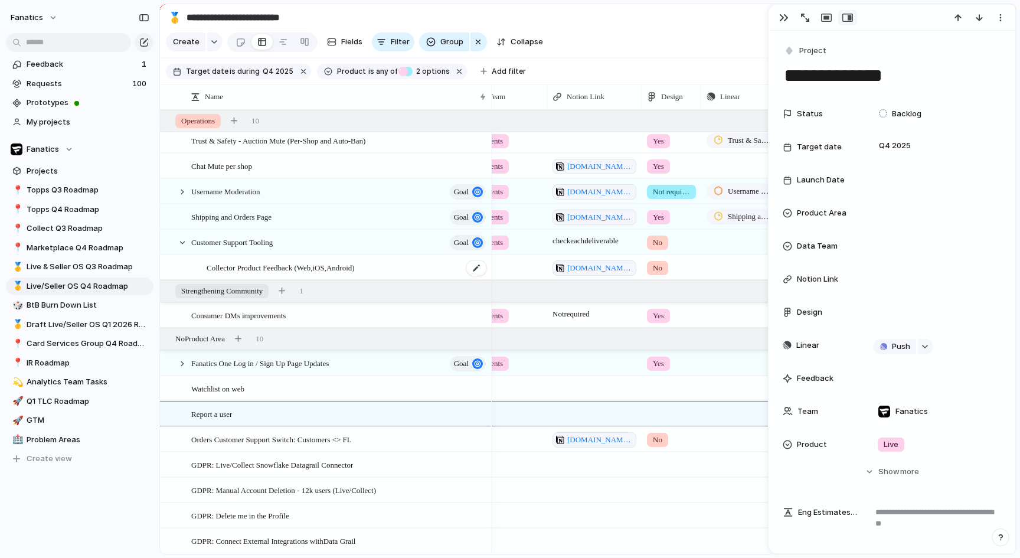
click at [282, 266] on span "Collector Product Feedback (Web,iOS,Android)" at bounding box center [281, 267] width 148 height 14
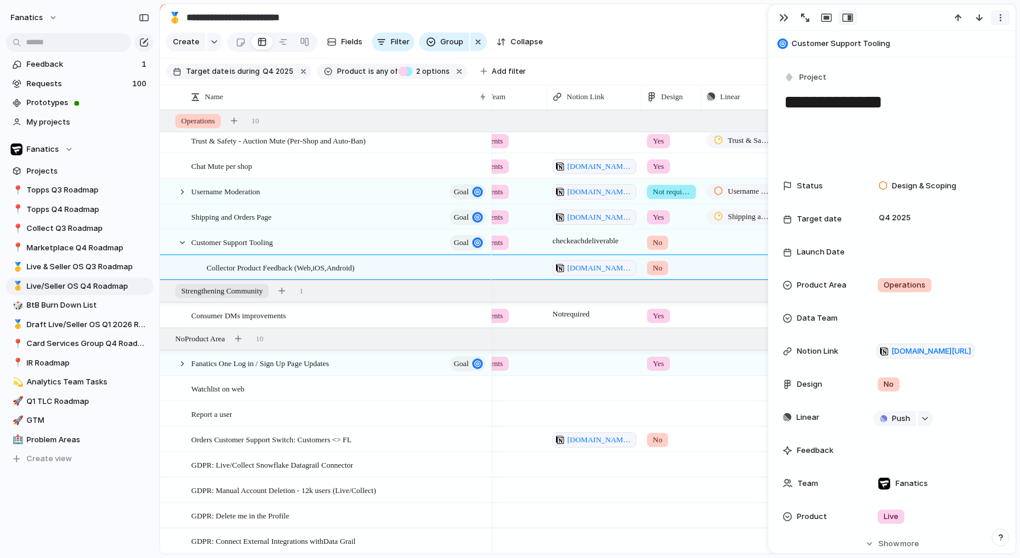
click at [1000, 21] on div "button" at bounding box center [1000, 17] width 9 height 9
click at [991, 153] on div "Mark as duplicate Delete" at bounding box center [510, 279] width 1020 height 558
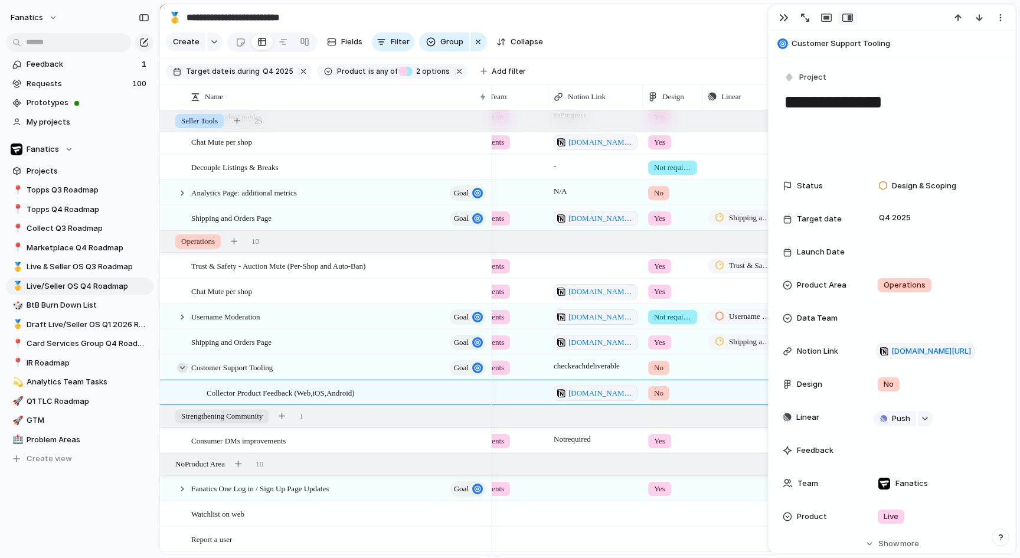
scroll to position [0, 534]
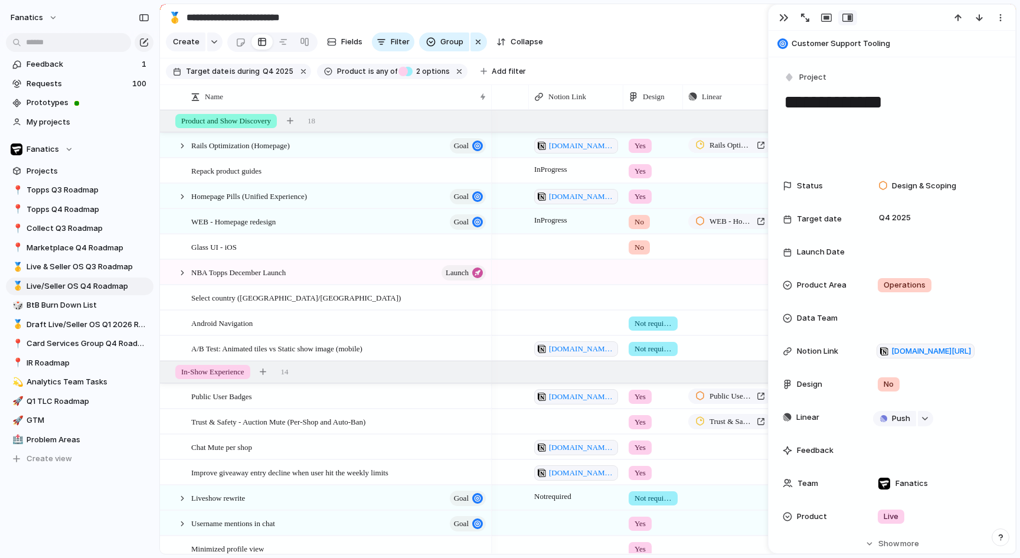
click at [638, 260] on div at bounding box center [653, 269] width 58 height 19
click at [579, 286] on div "Yes No Not required" at bounding box center [510, 279] width 1020 height 558
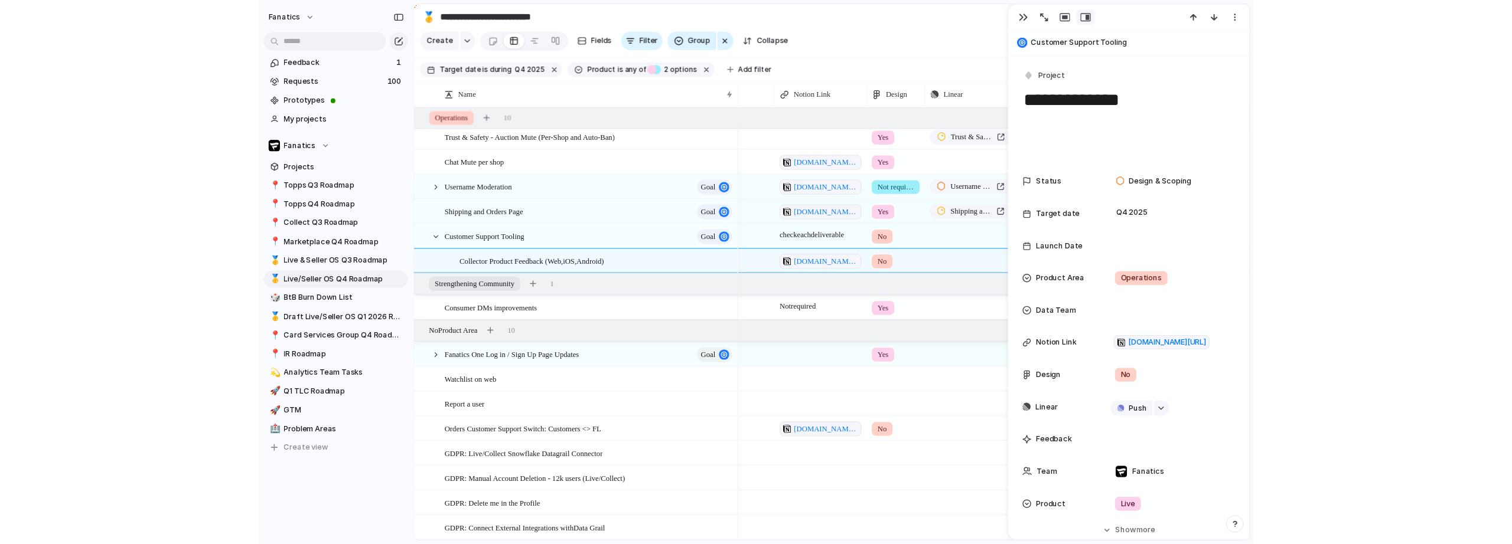
scroll to position [0, 135]
